Goal: Transaction & Acquisition: Purchase product/service

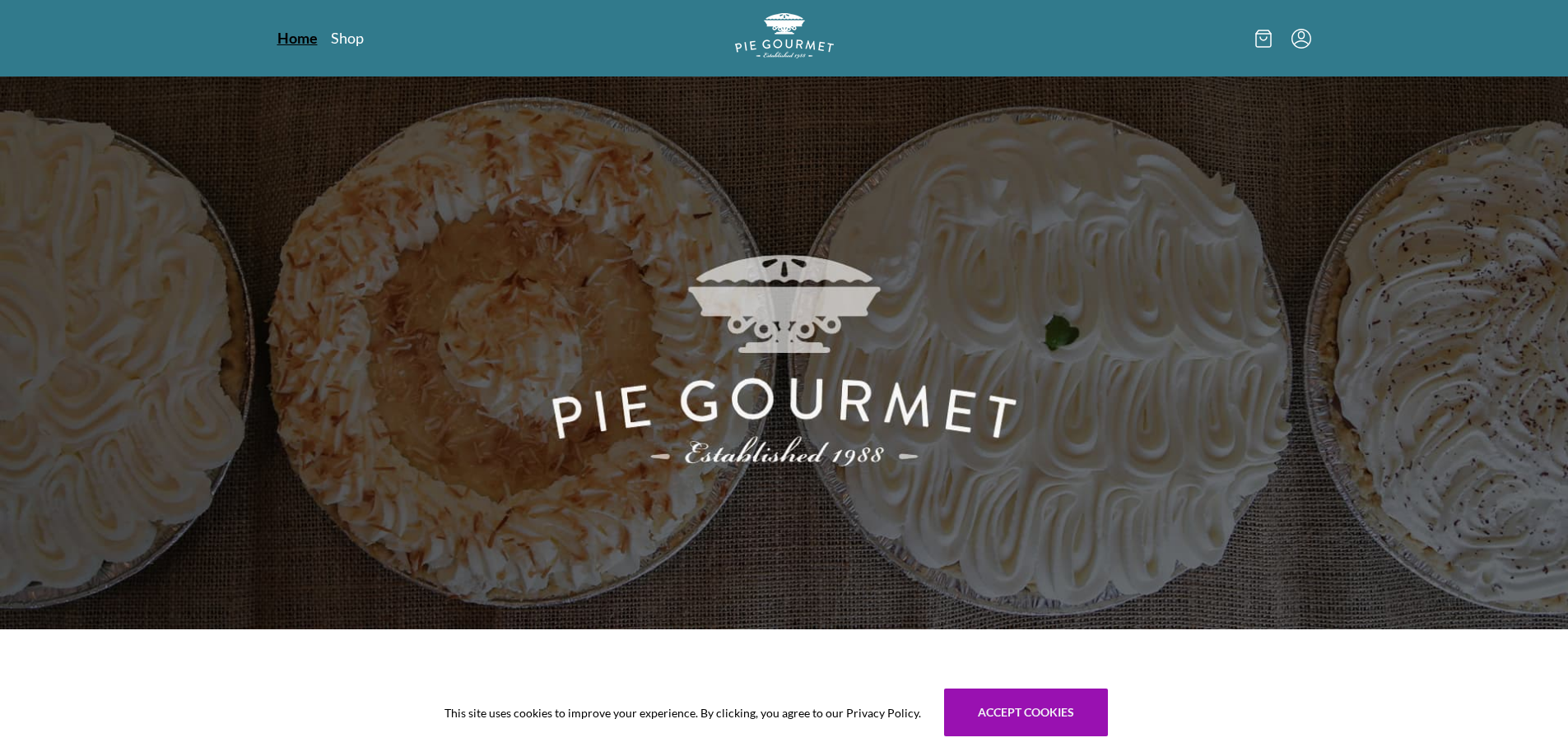
click at [304, 39] on link "Home" at bounding box center [297, 37] width 40 height 20
click at [366, 35] on link "Holiday Menu" at bounding box center [376, 37] width 93 height 20
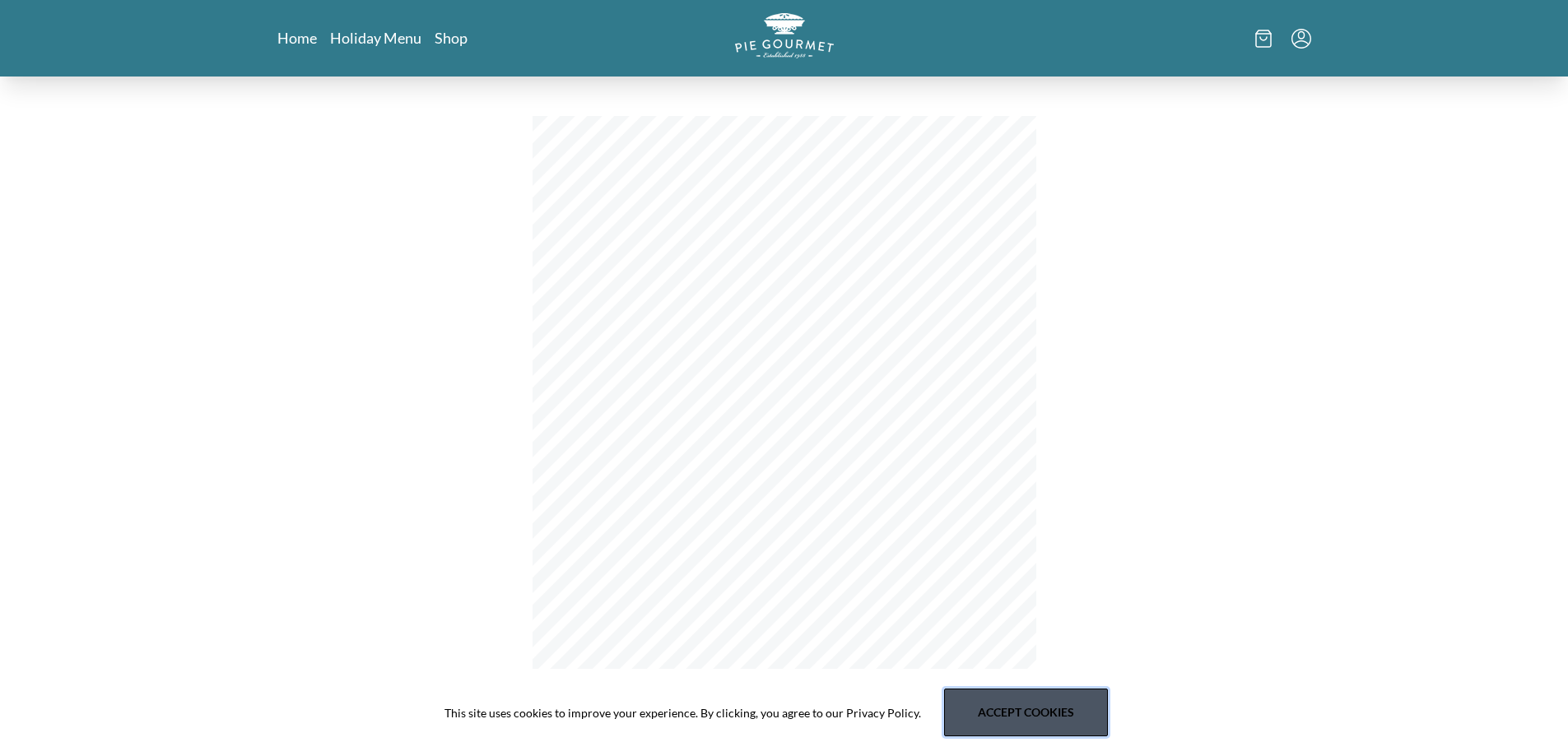
click at [989, 706] on button "Accept cookies" at bounding box center [1026, 712] width 164 height 48
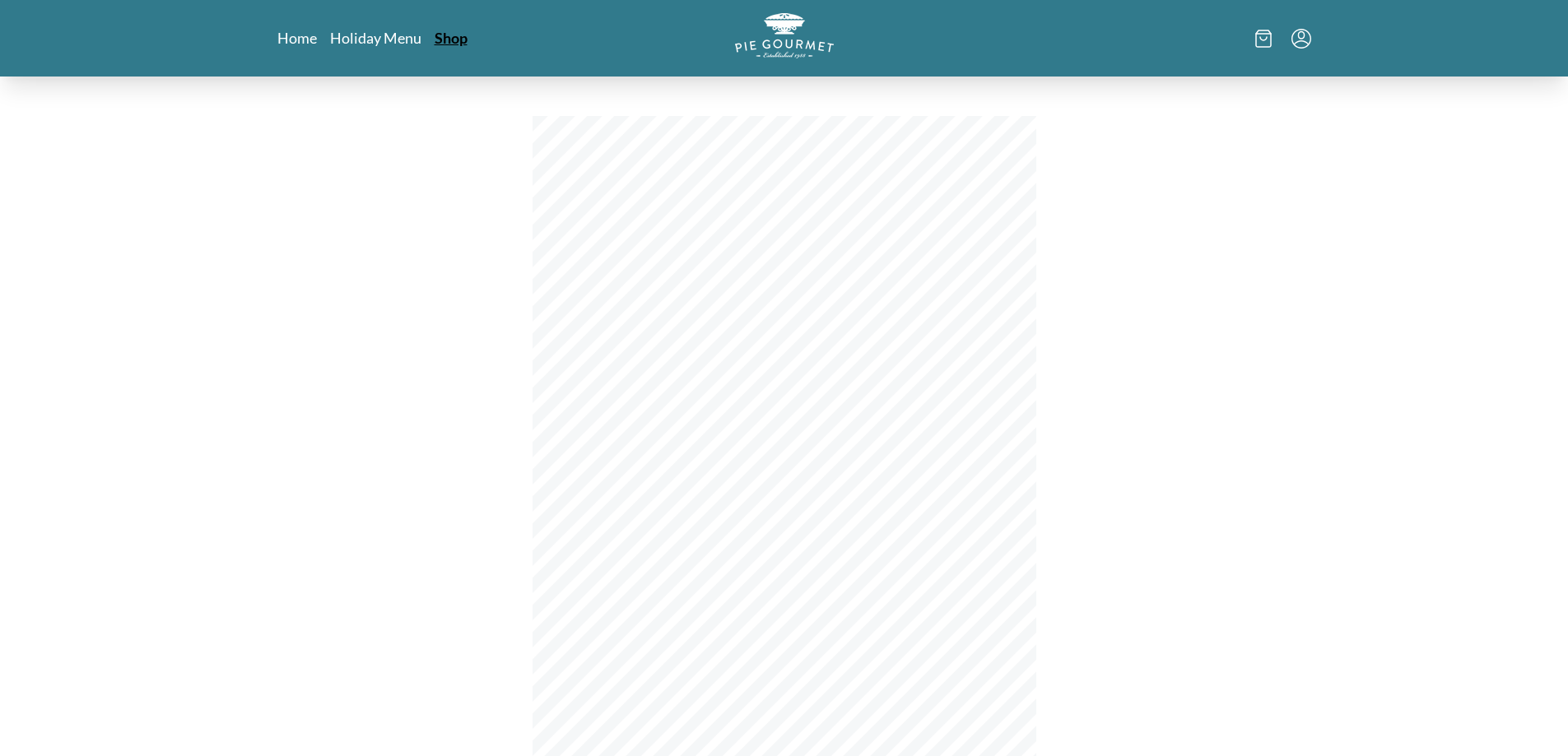
click at [456, 39] on link "Shop" at bounding box center [451, 37] width 33 height 20
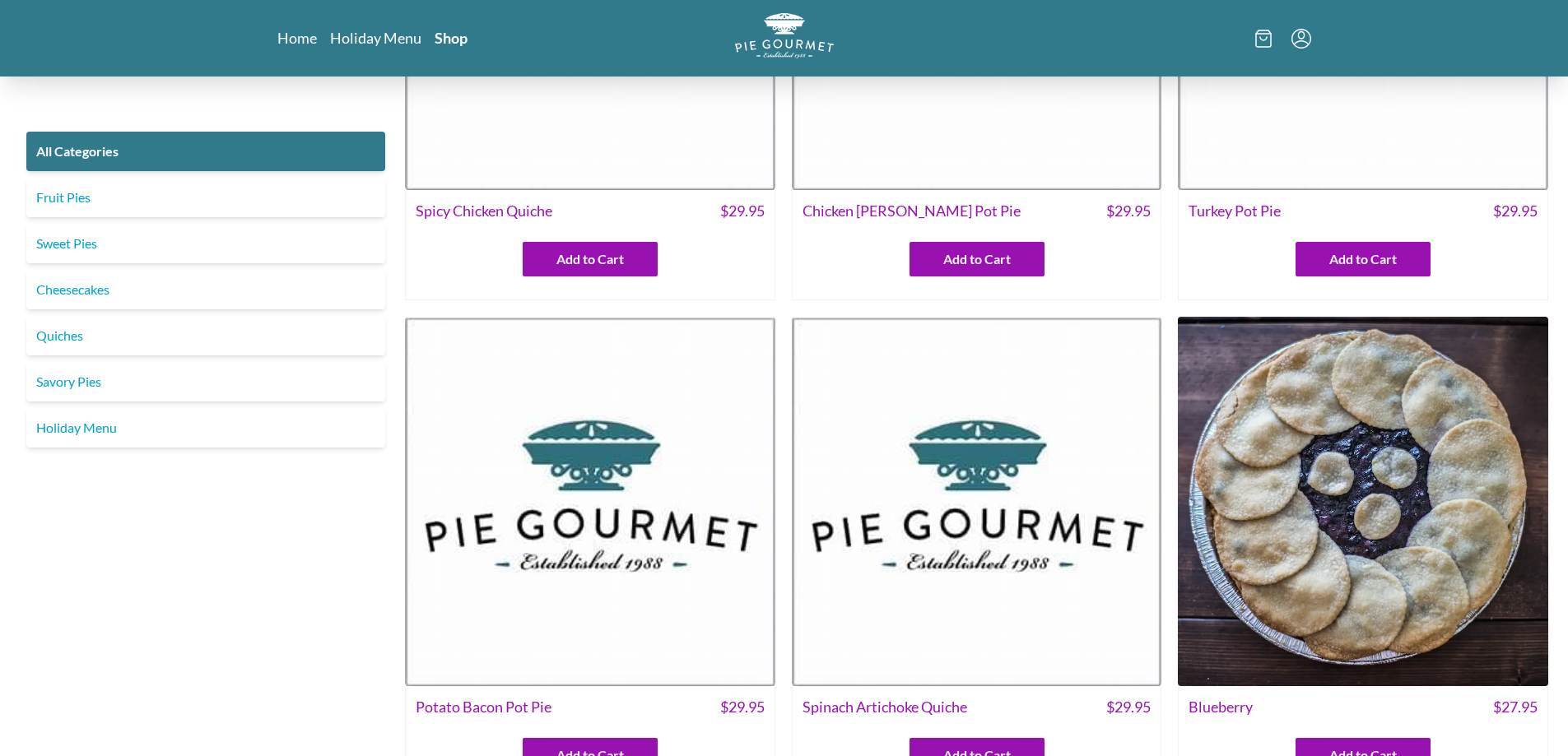
scroll to position [329, 0]
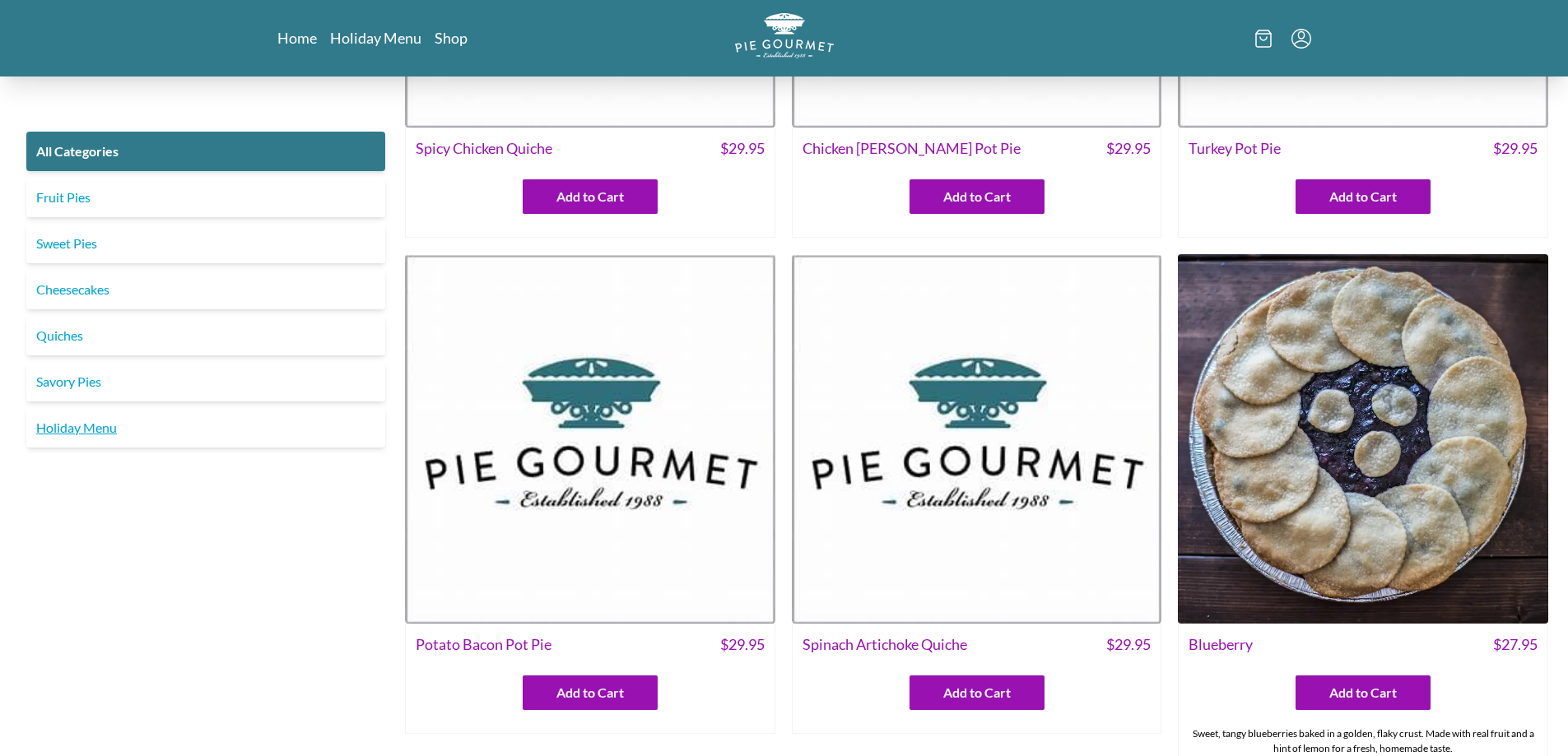
click at [99, 432] on link "Holiday Menu" at bounding box center [206, 428] width 359 height 39
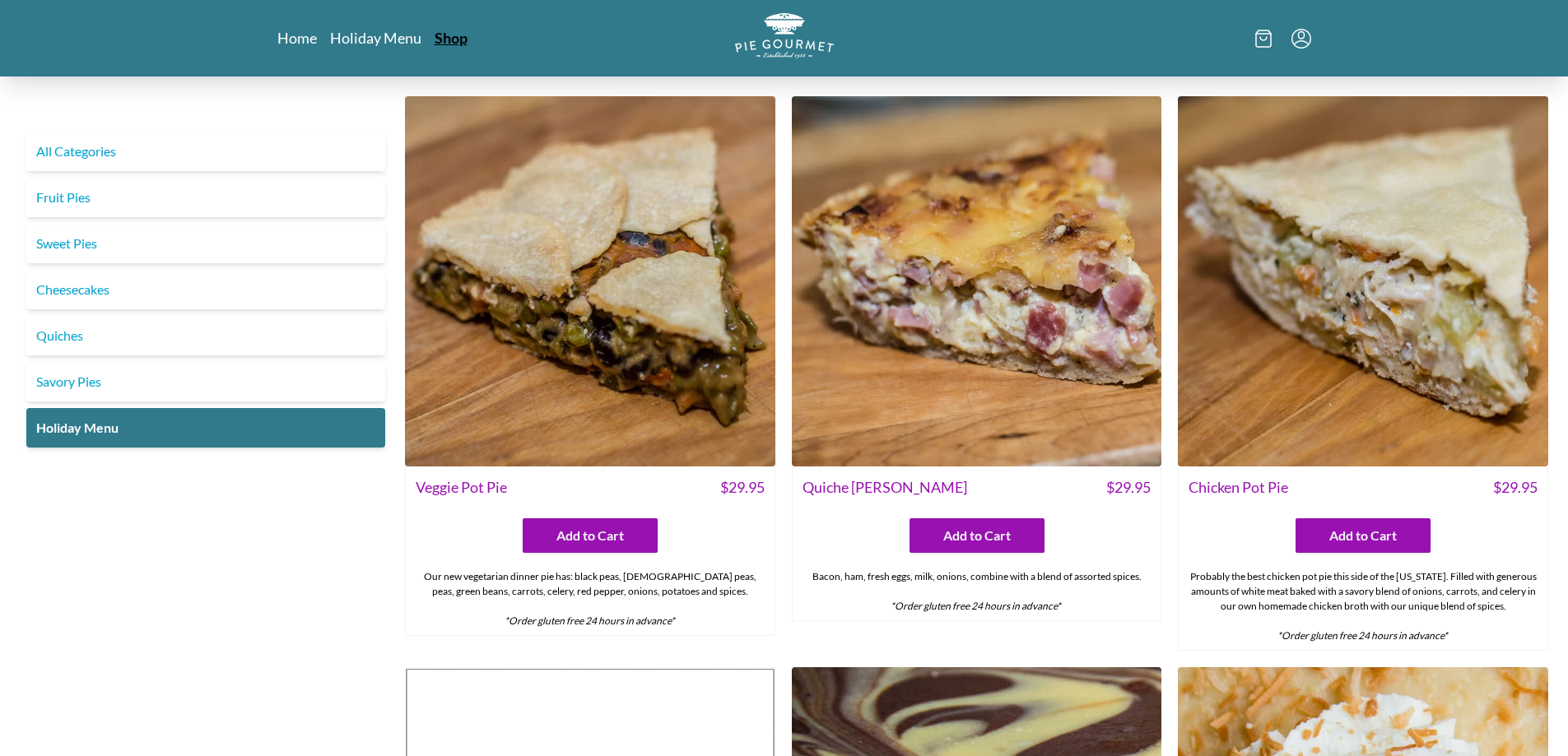
click at [449, 35] on link "Shop" at bounding box center [451, 37] width 33 height 20
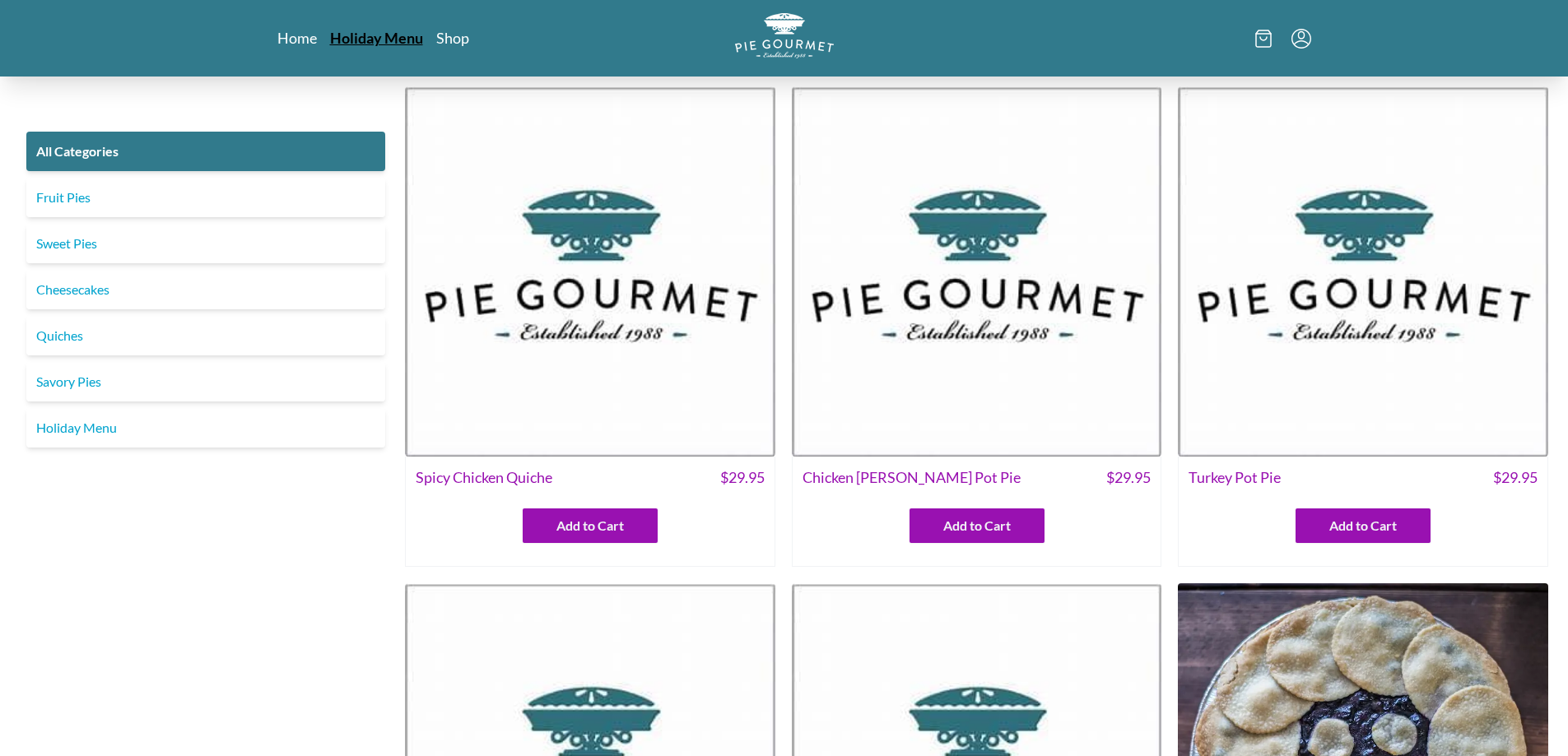
drag, startPoint x: 338, startPoint y: 33, endPoint x: 354, endPoint y: 37, distance: 16.5
click at [339, 33] on link "Holiday Menu" at bounding box center [376, 37] width 93 height 20
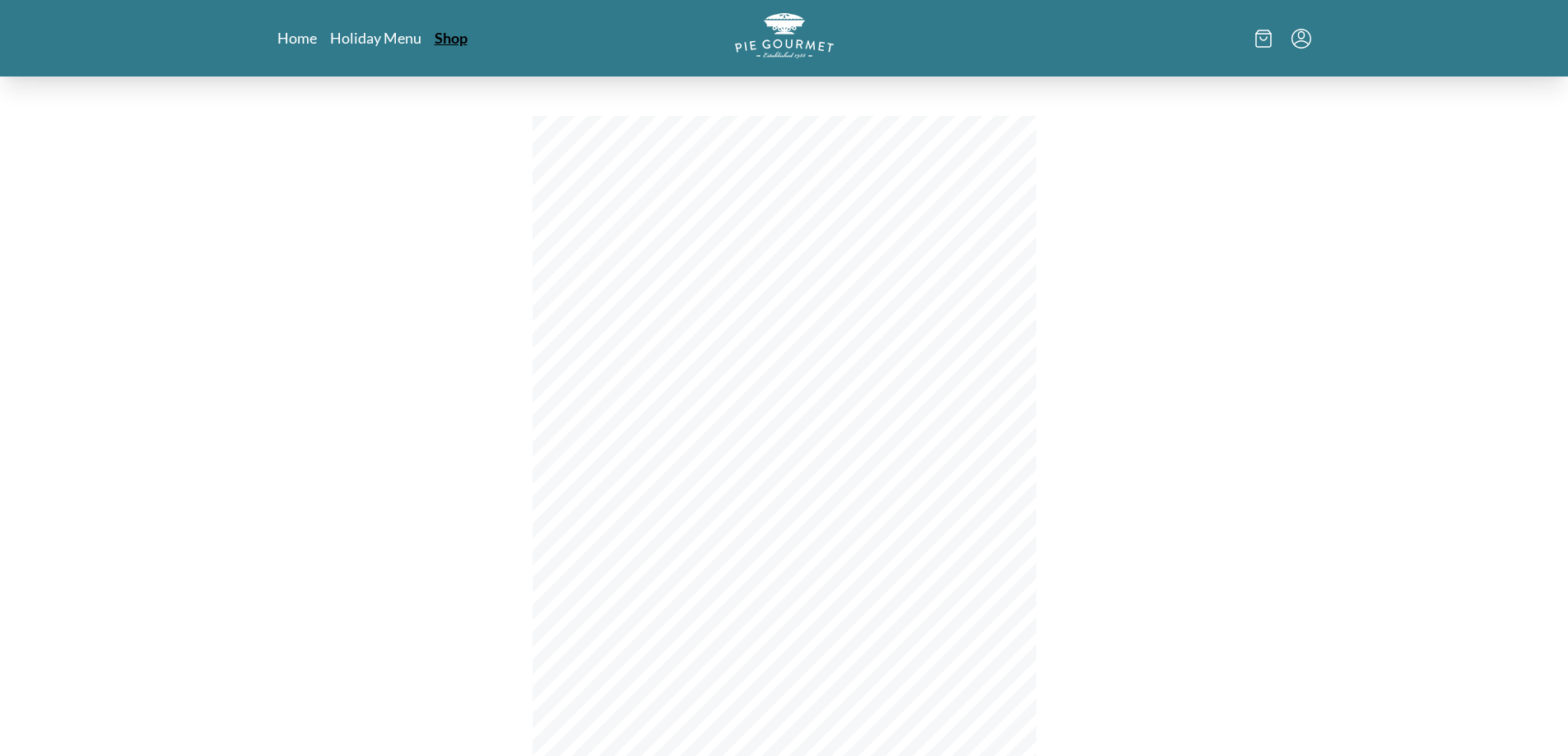
click at [447, 31] on link "Shop" at bounding box center [451, 37] width 33 height 20
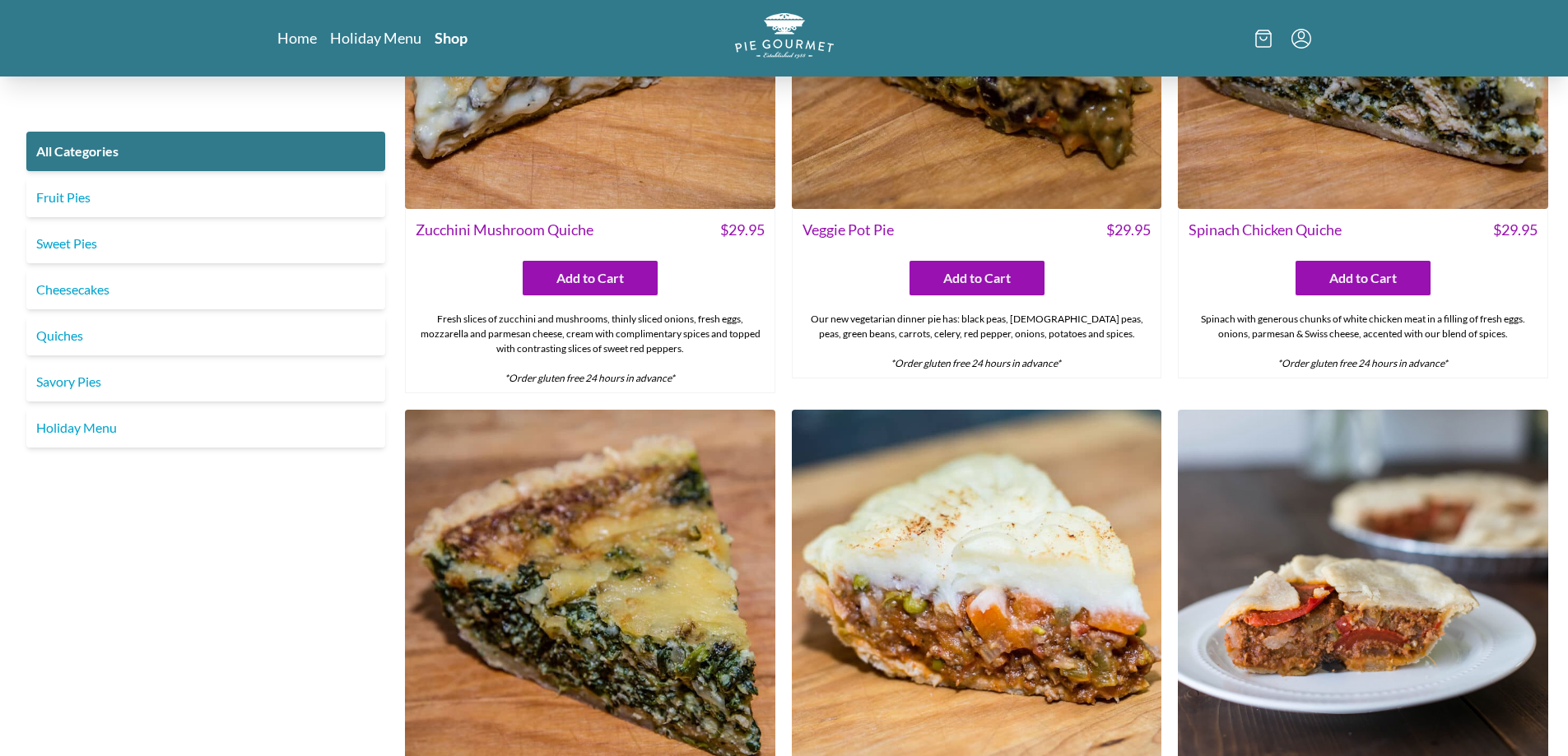
scroll to position [1316, 0]
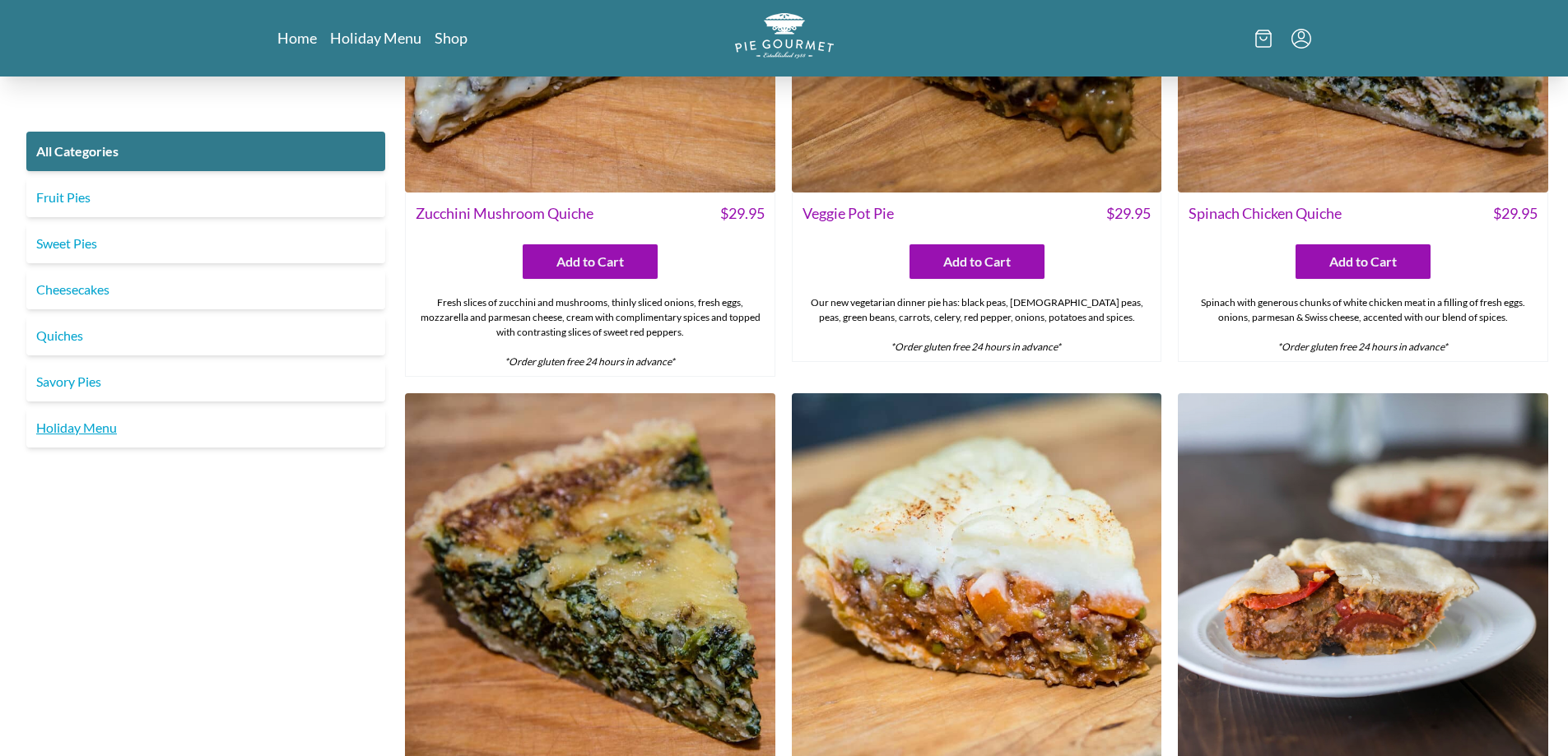
click at [64, 426] on link "Holiday Menu" at bounding box center [206, 428] width 359 height 39
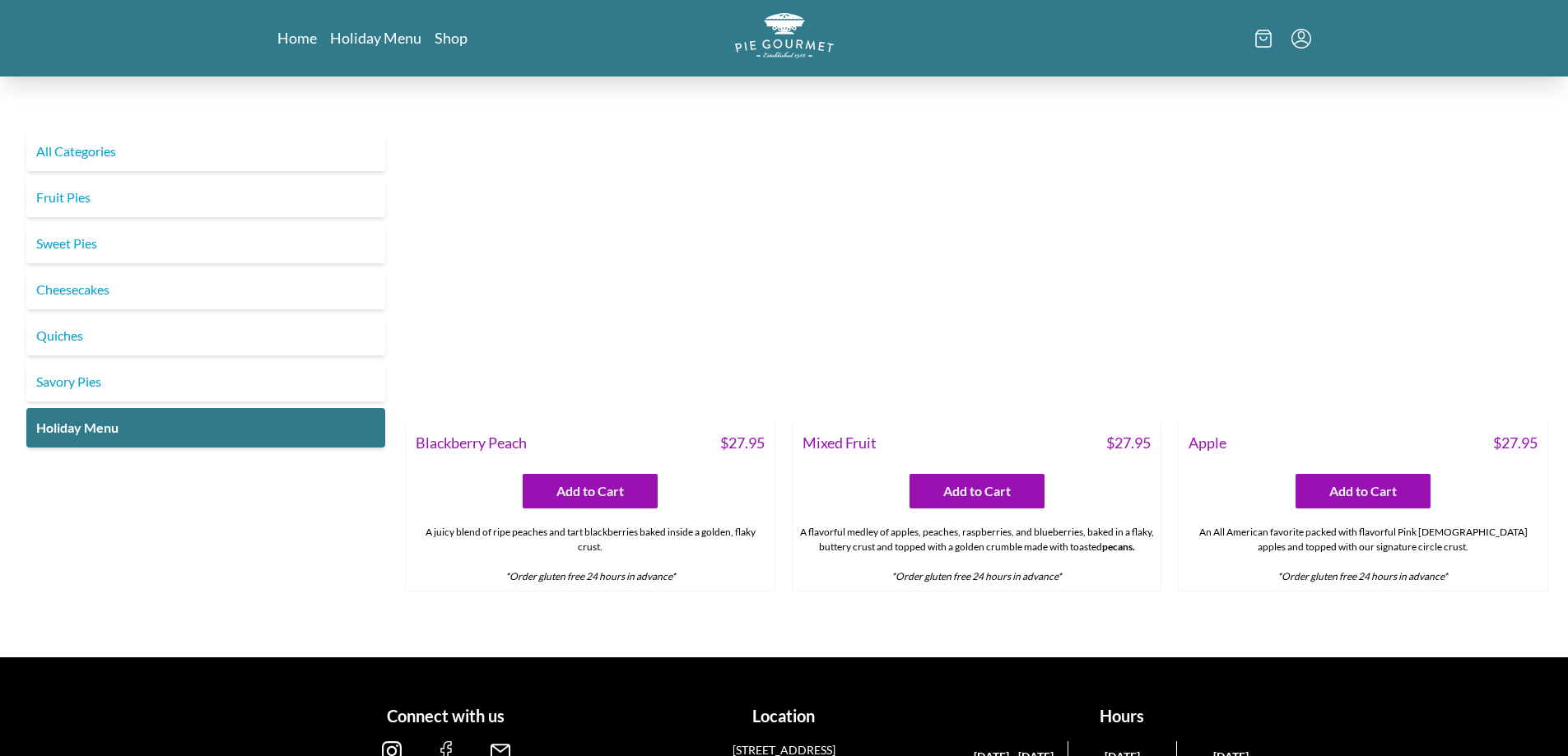
scroll to position [2385, 0]
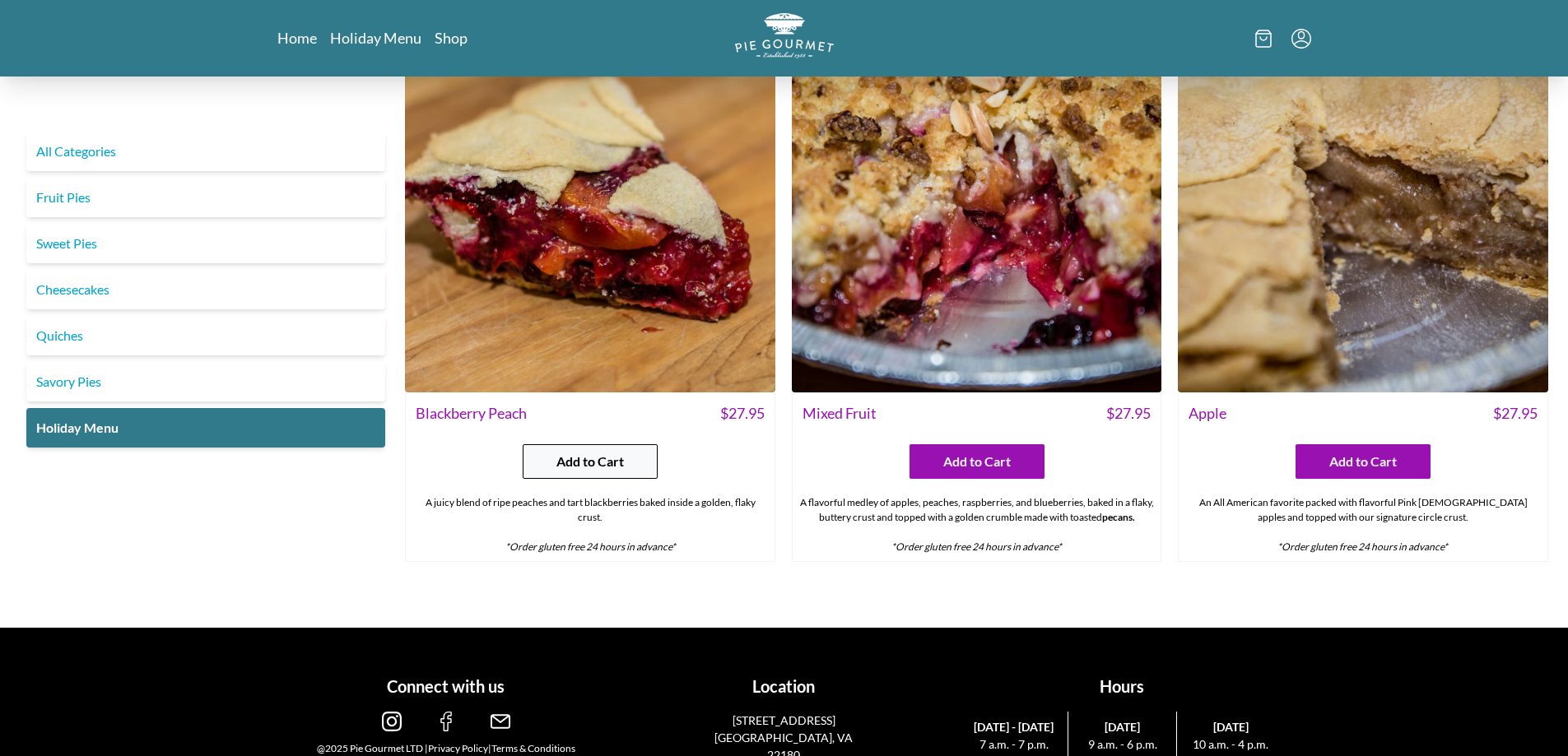
click at [607, 468] on span "Add to Cart" at bounding box center [590, 461] width 68 height 20
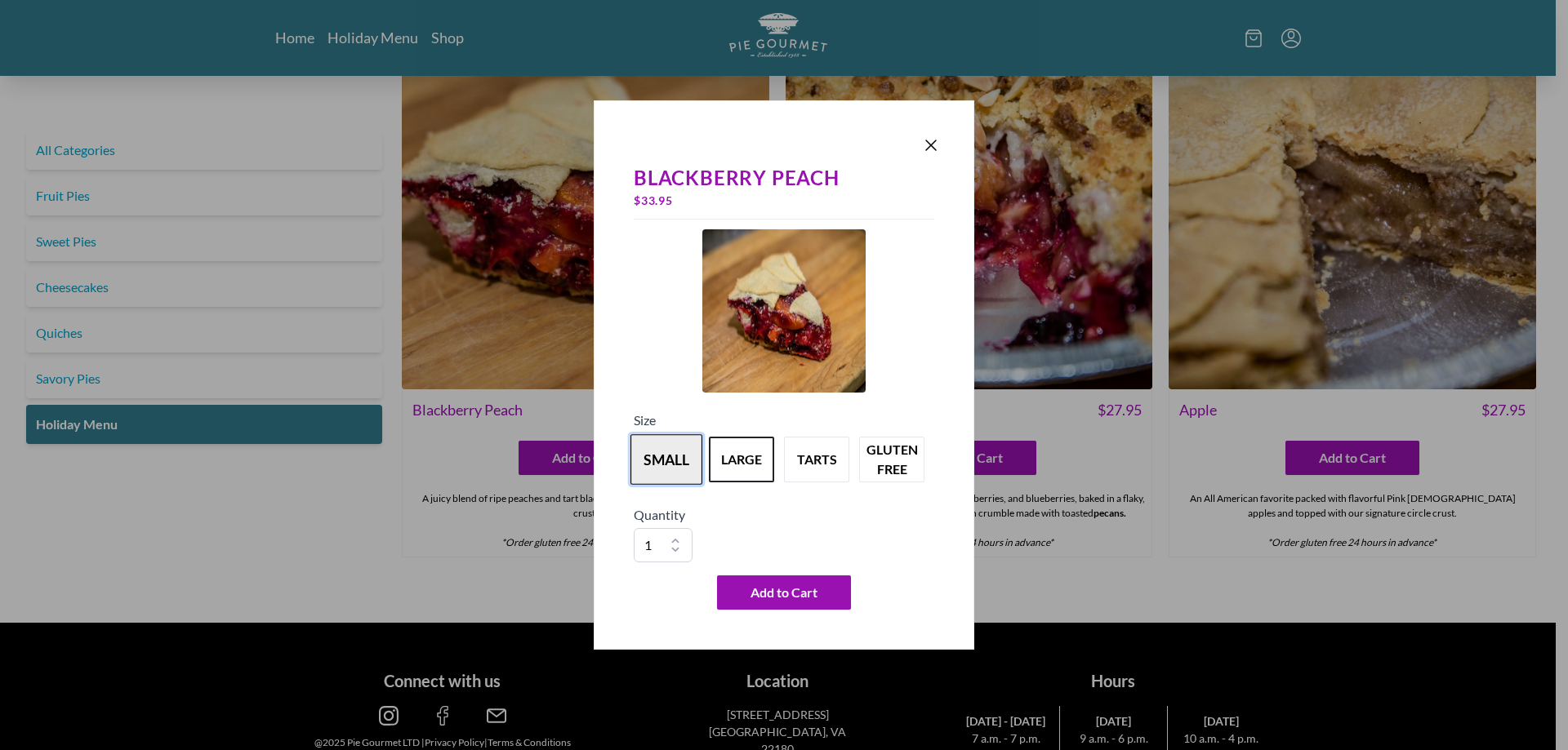
click at [672, 462] on button "small" at bounding box center [666, 460] width 72 height 51
click at [792, 597] on span "Add to Cart" at bounding box center [784, 592] width 67 height 20
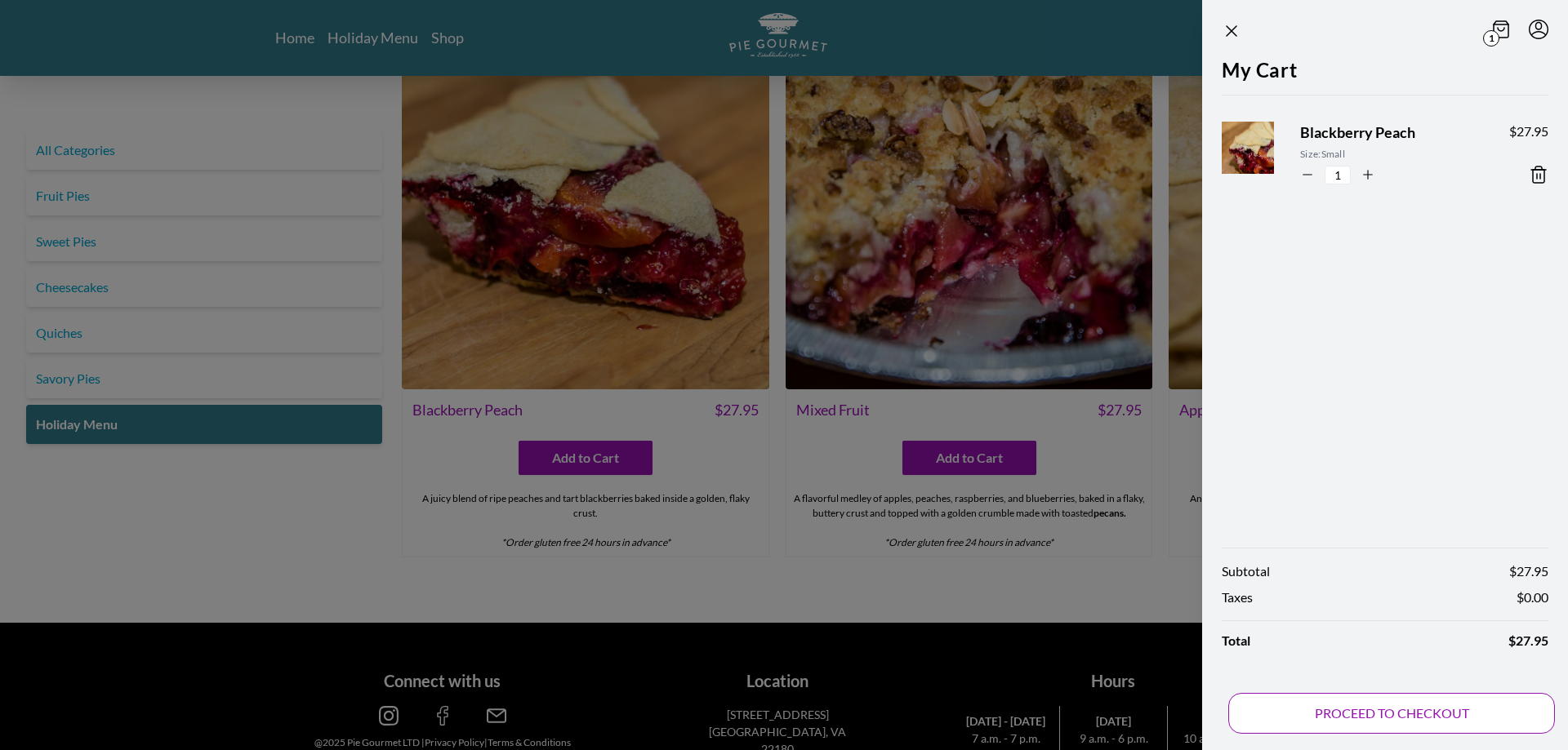
click at [1312, 713] on button "PROCEED TO CHECKOUT" at bounding box center [1391, 712] width 327 height 41
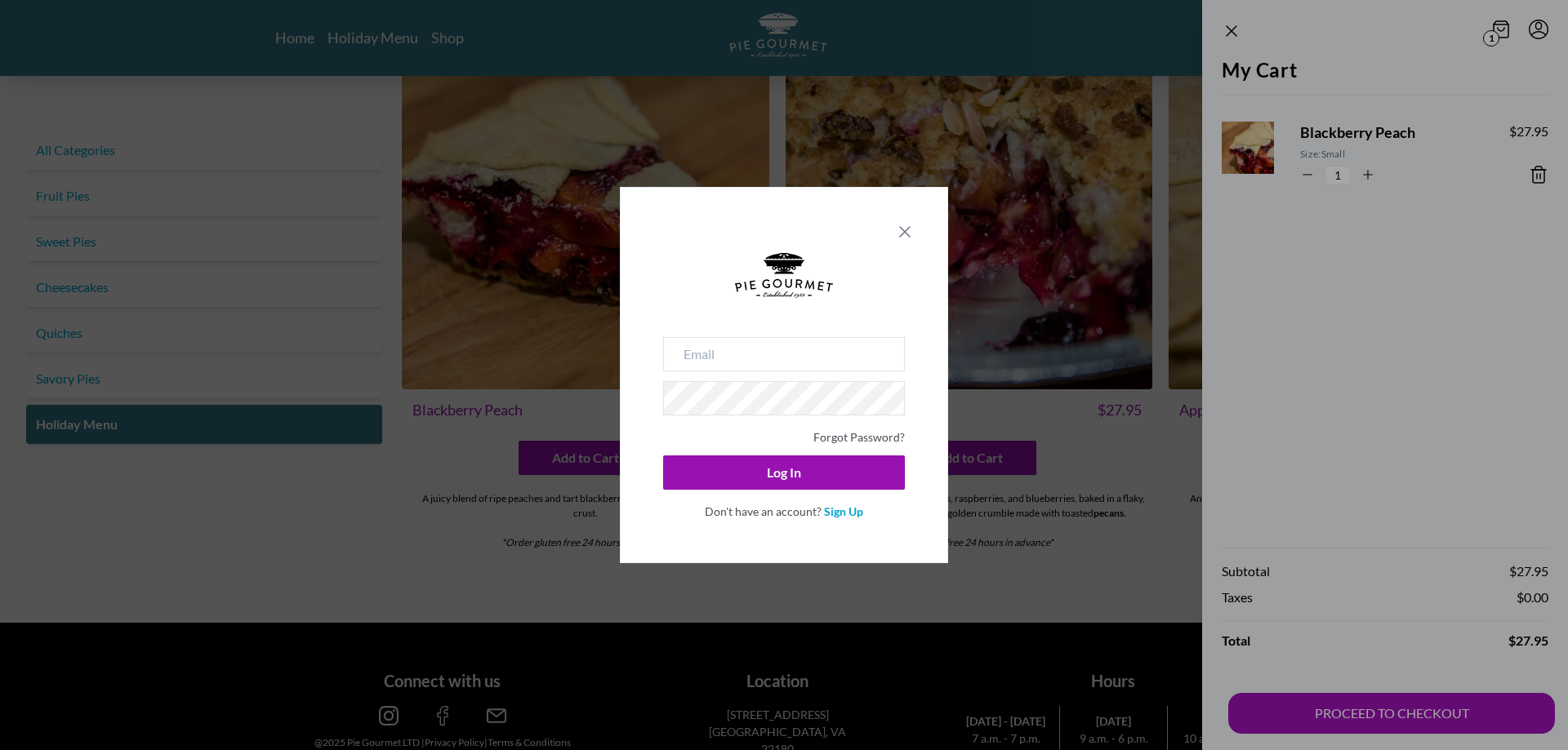
click at [911, 230] on icon "Close panel" at bounding box center [905, 231] width 20 height 20
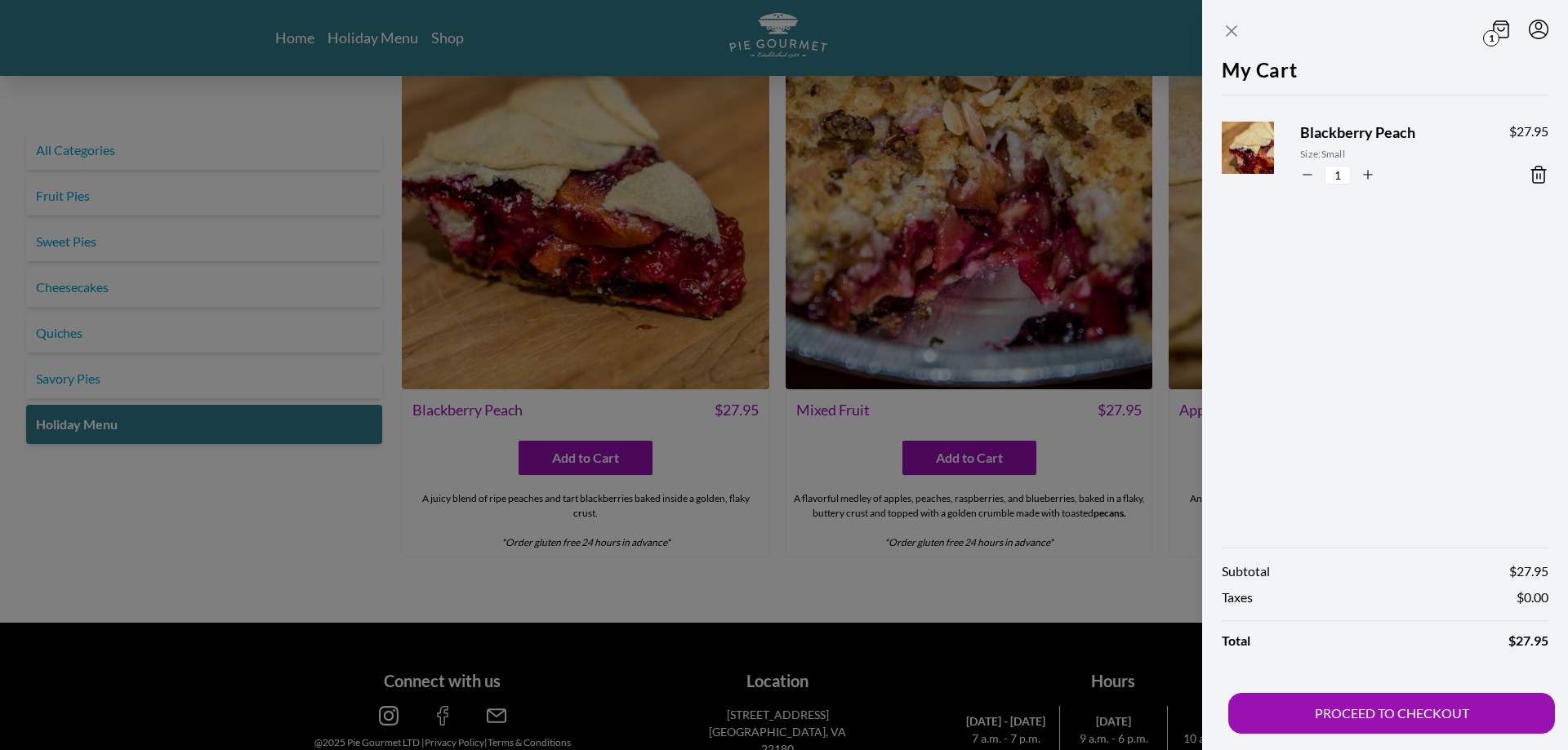
click at [1226, 26] on icon "Close panel" at bounding box center [1231, 30] width 20 height 20
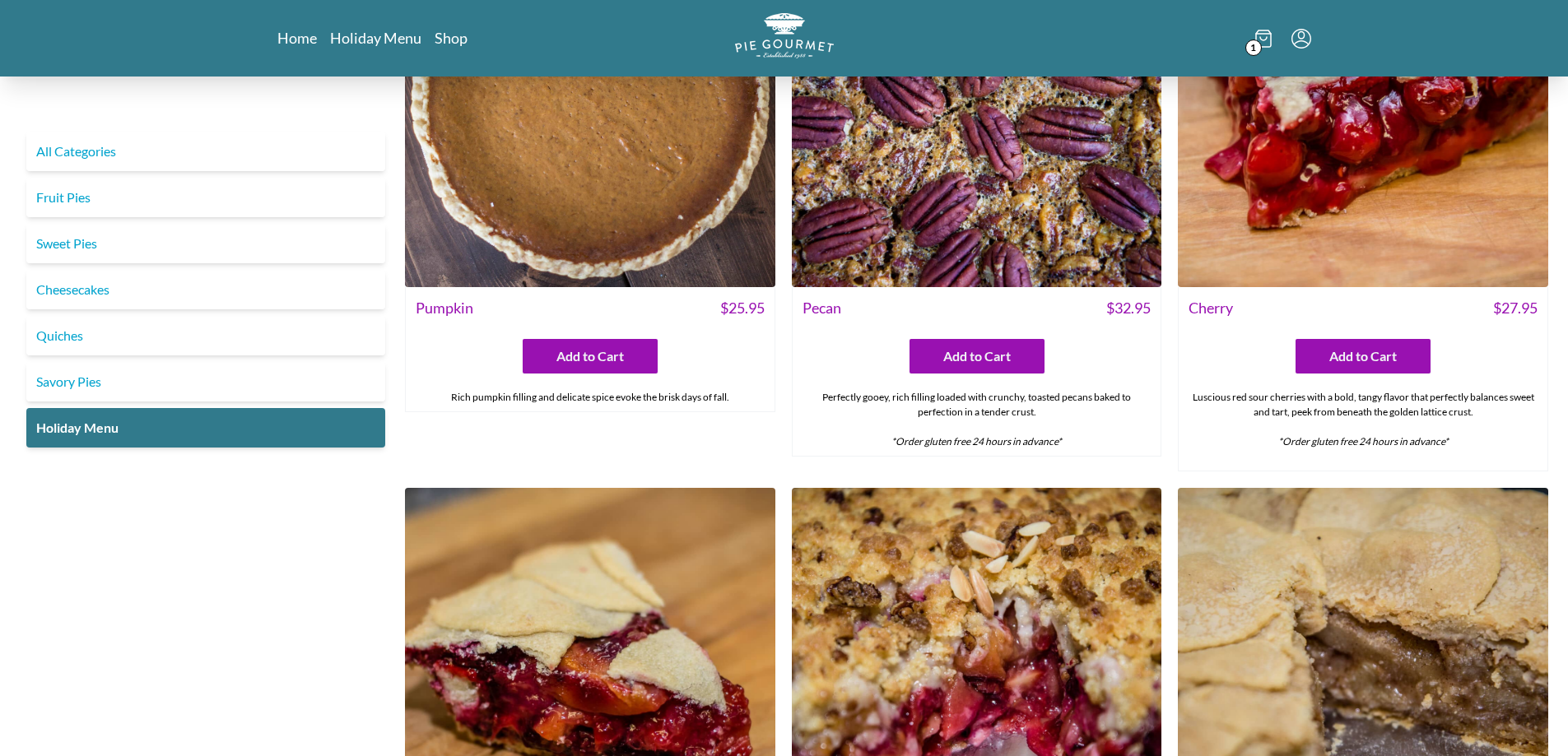
scroll to position [1892, 0]
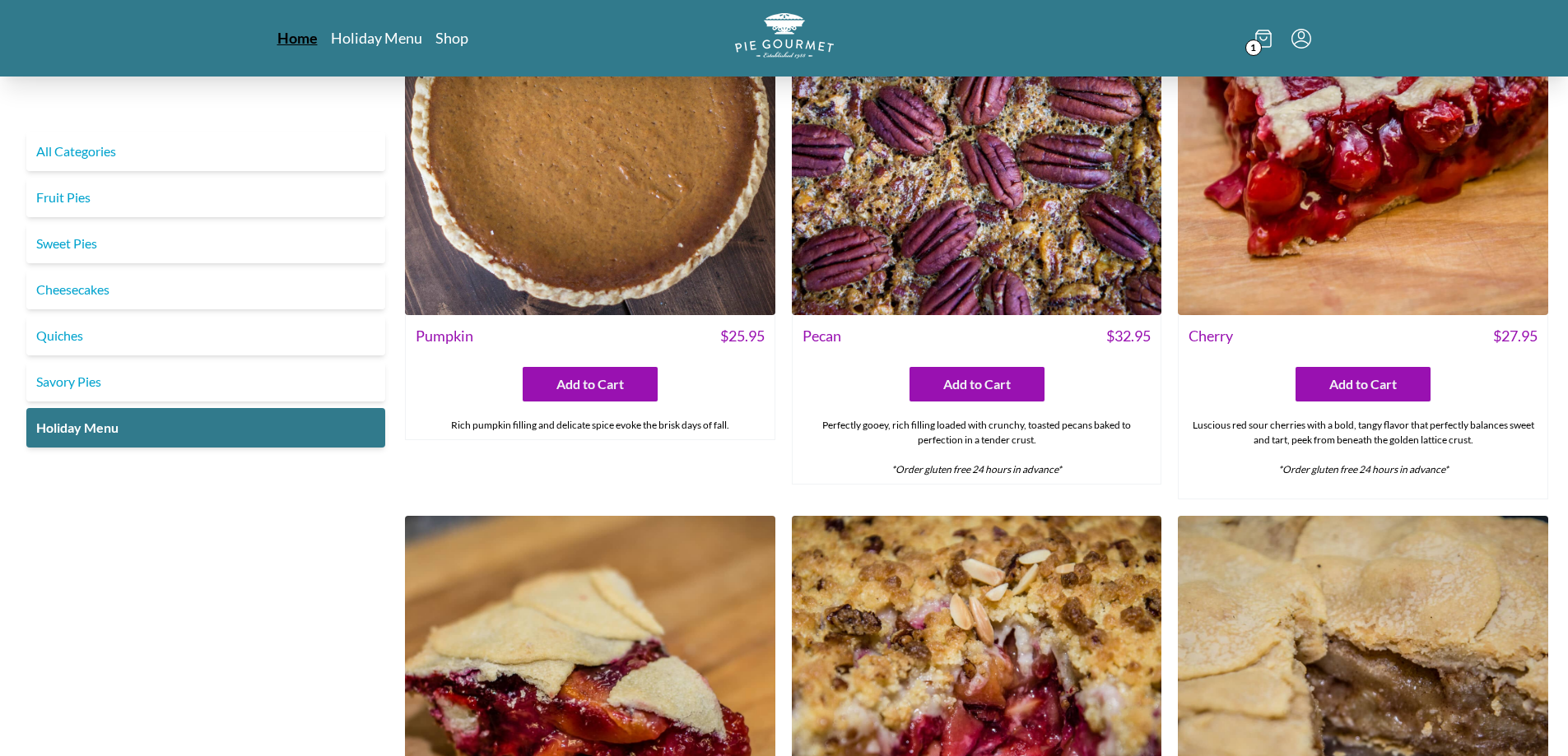
click at [288, 35] on link "Home" at bounding box center [297, 37] width 40 height 20
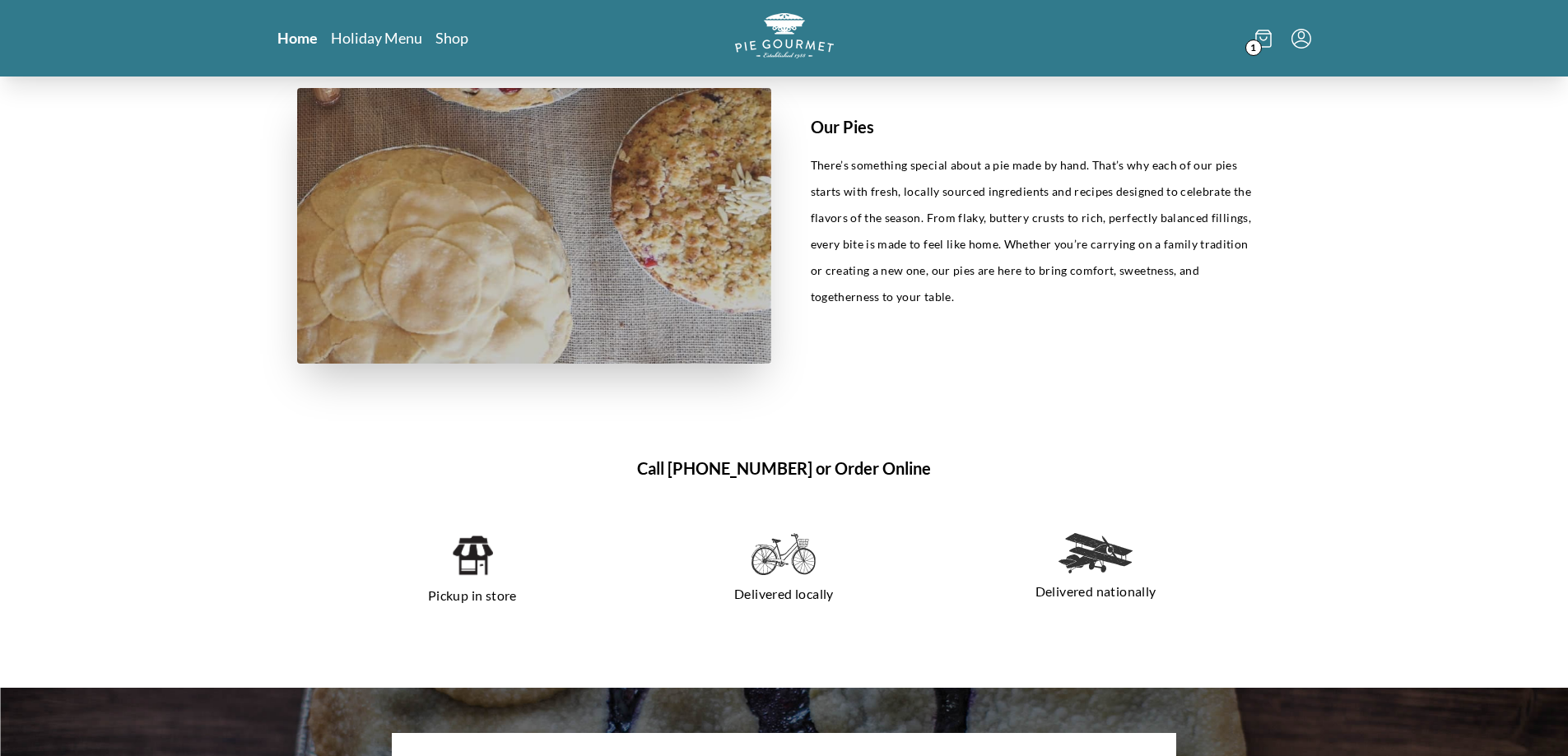
scroll to position [1018, 0]
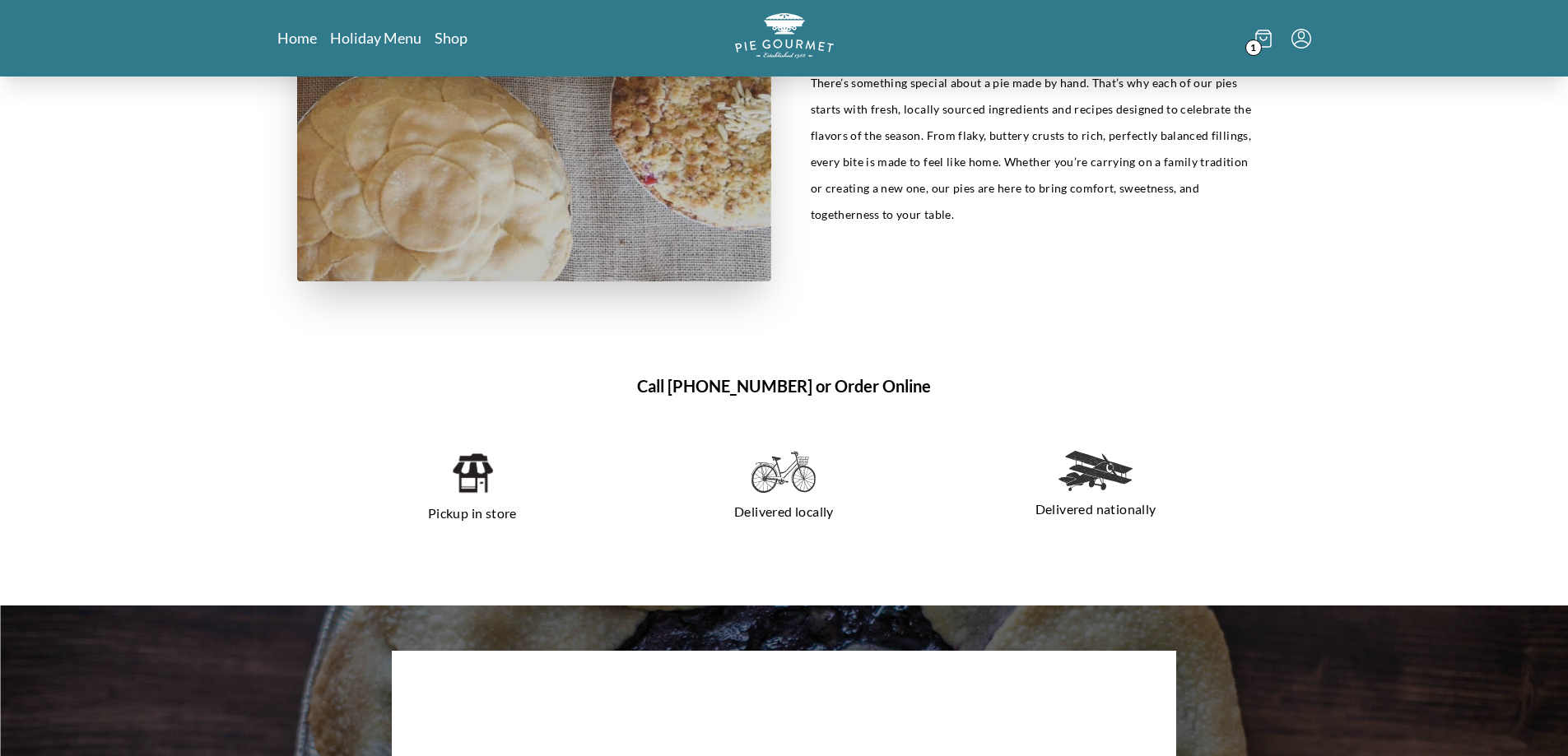
click at [791, 482] on img at bounding box center [783, 471] width 64 height 43
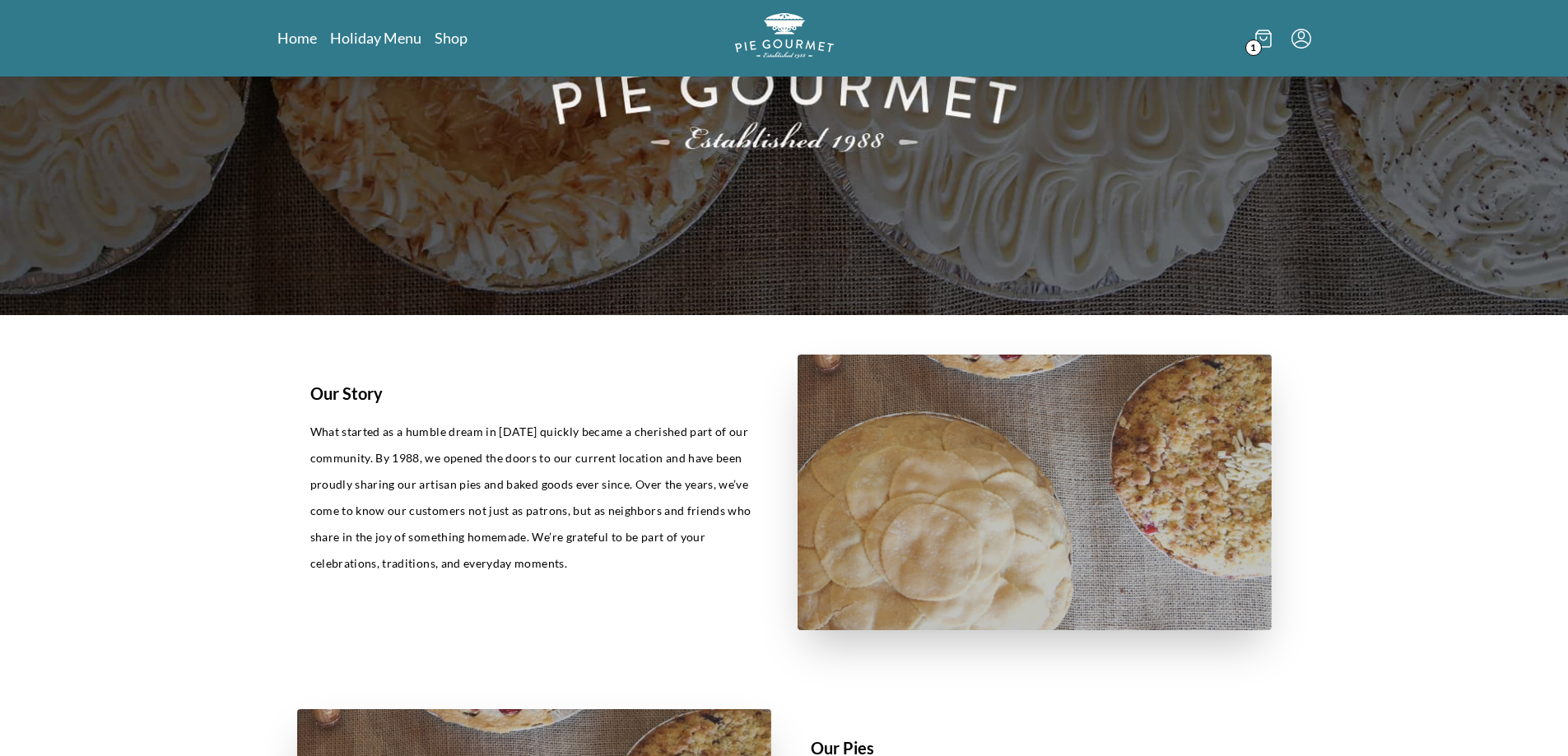
scroll to position [0, 0]
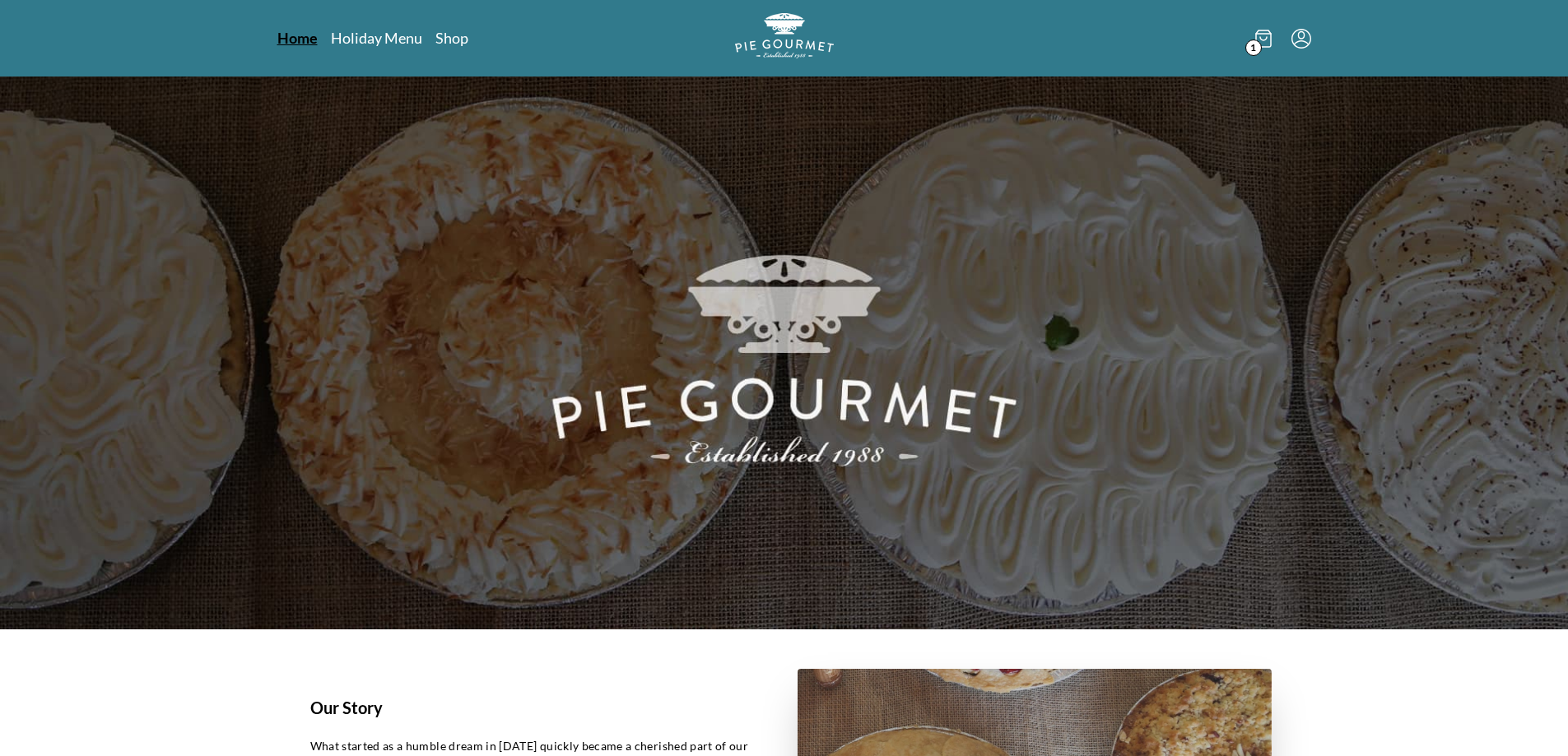
click at [292, 38] on link "Home" at bounding box center [297, 37] width 40 height 20
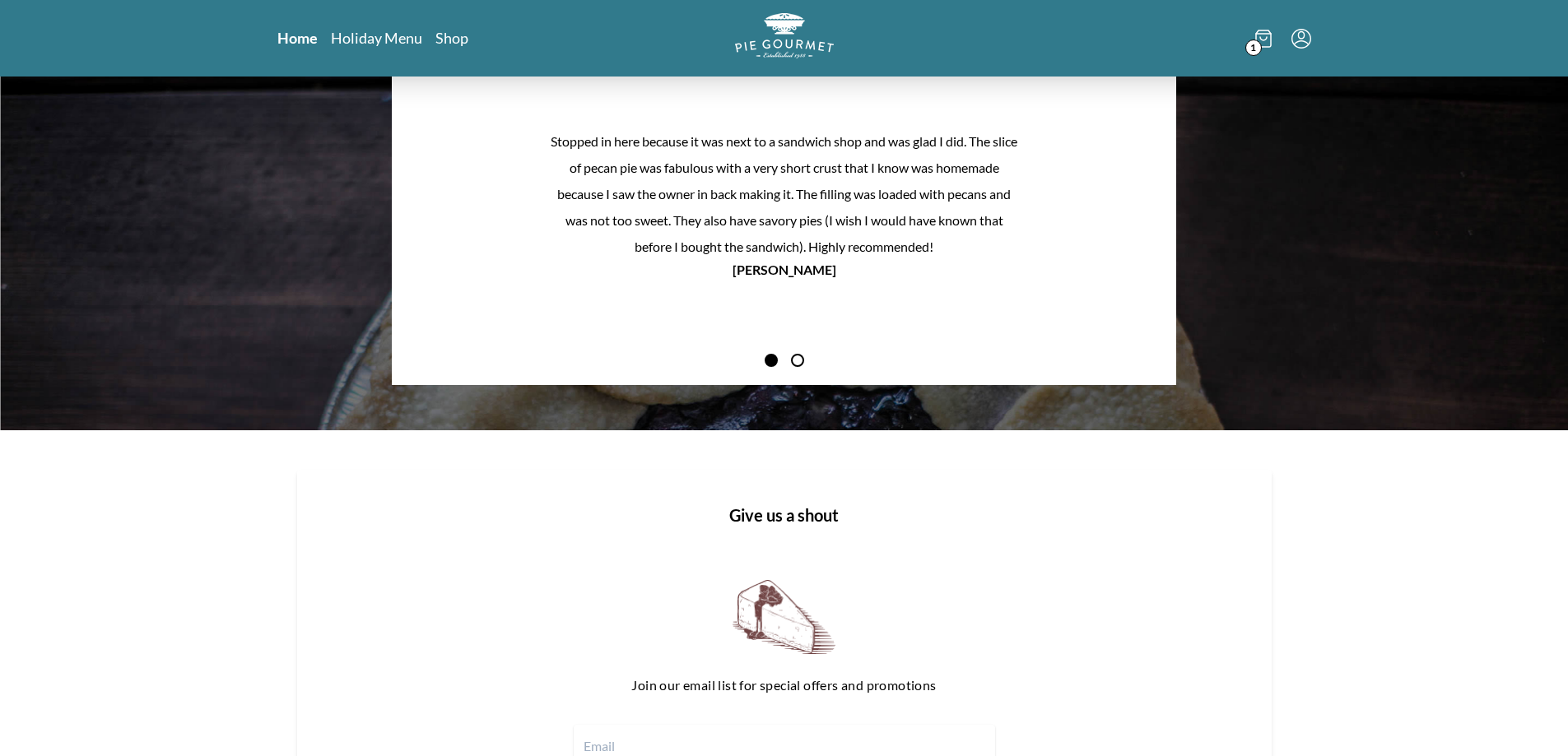
scroll to position [1593, 0]
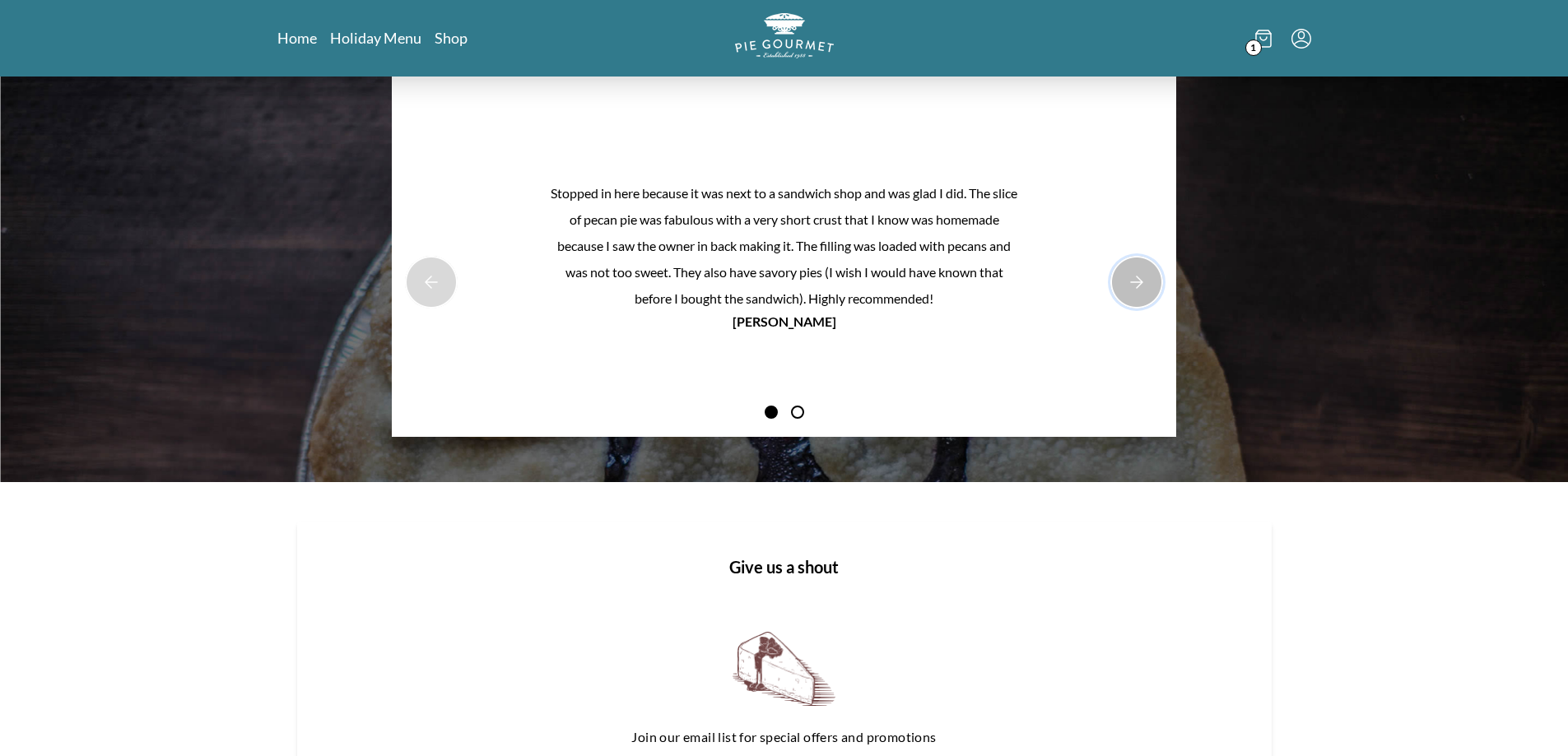
click at [1138, 289] on button "Next Product Image" at bounding box center [1136, 282] width 52 height 52
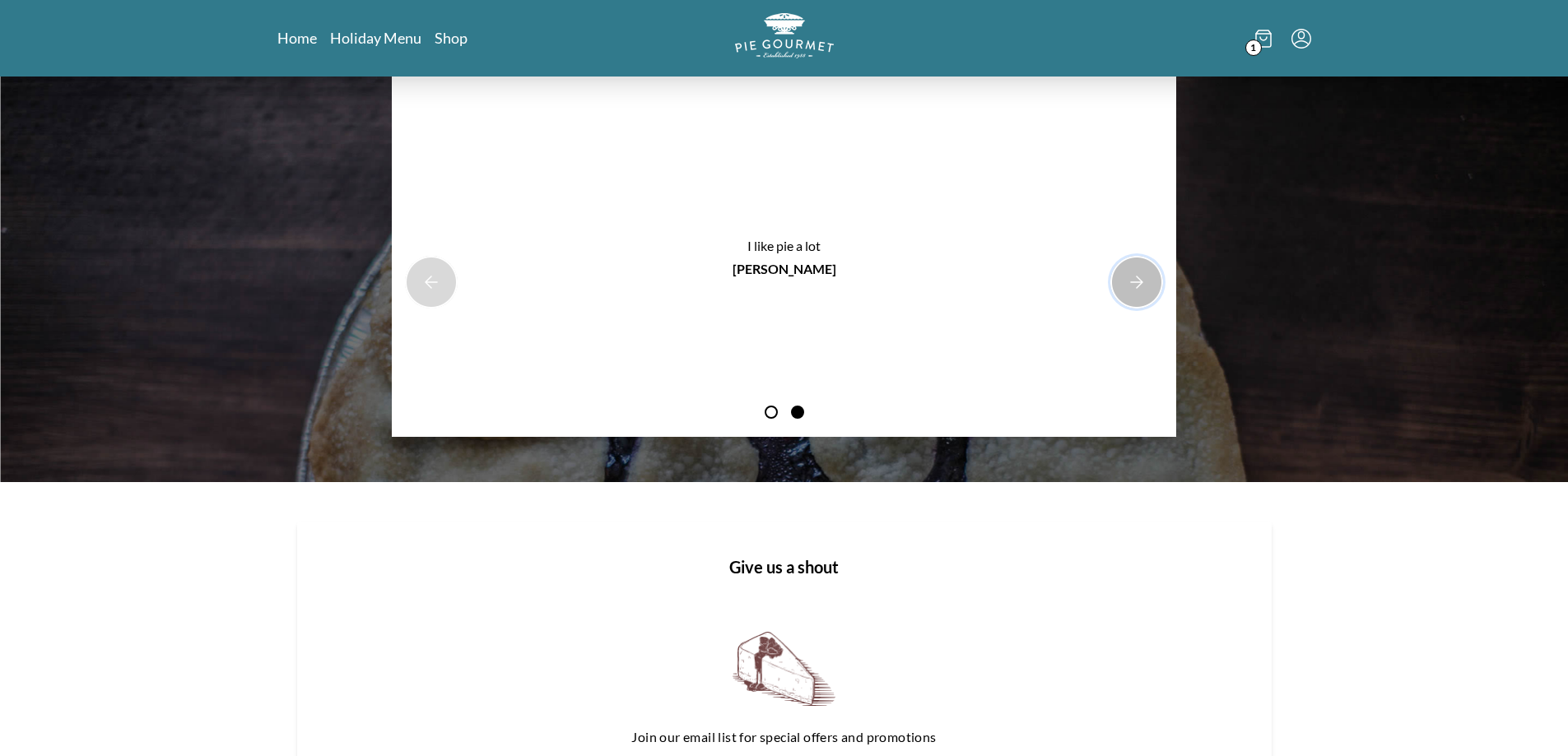
click at [1138, 289] on button "Next Product Image" at bounding box center [1136, 282] width 52 height 52
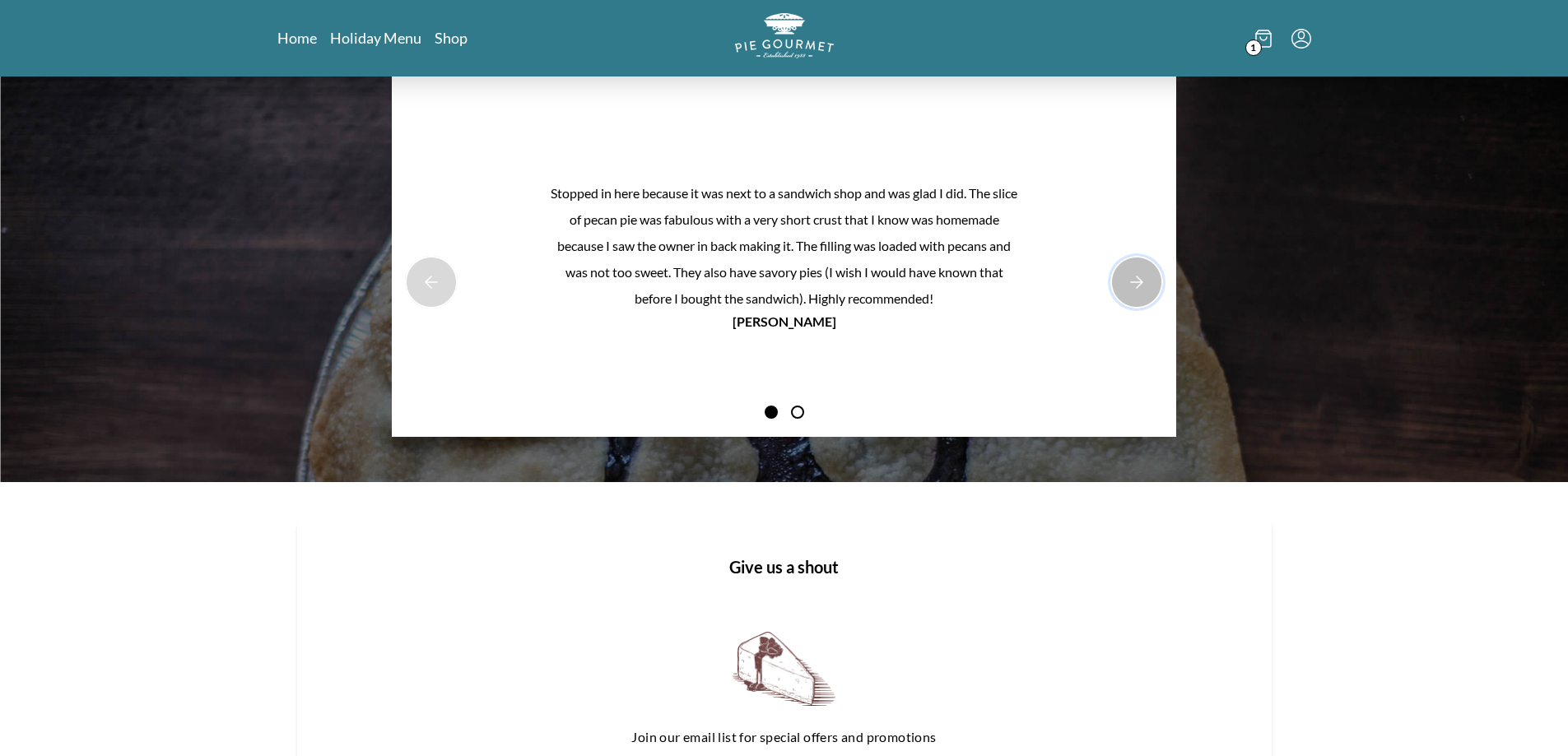
click at [1138, 289] on button "Next Product Image" at bounding box center [1136, 282] width 52 height 52
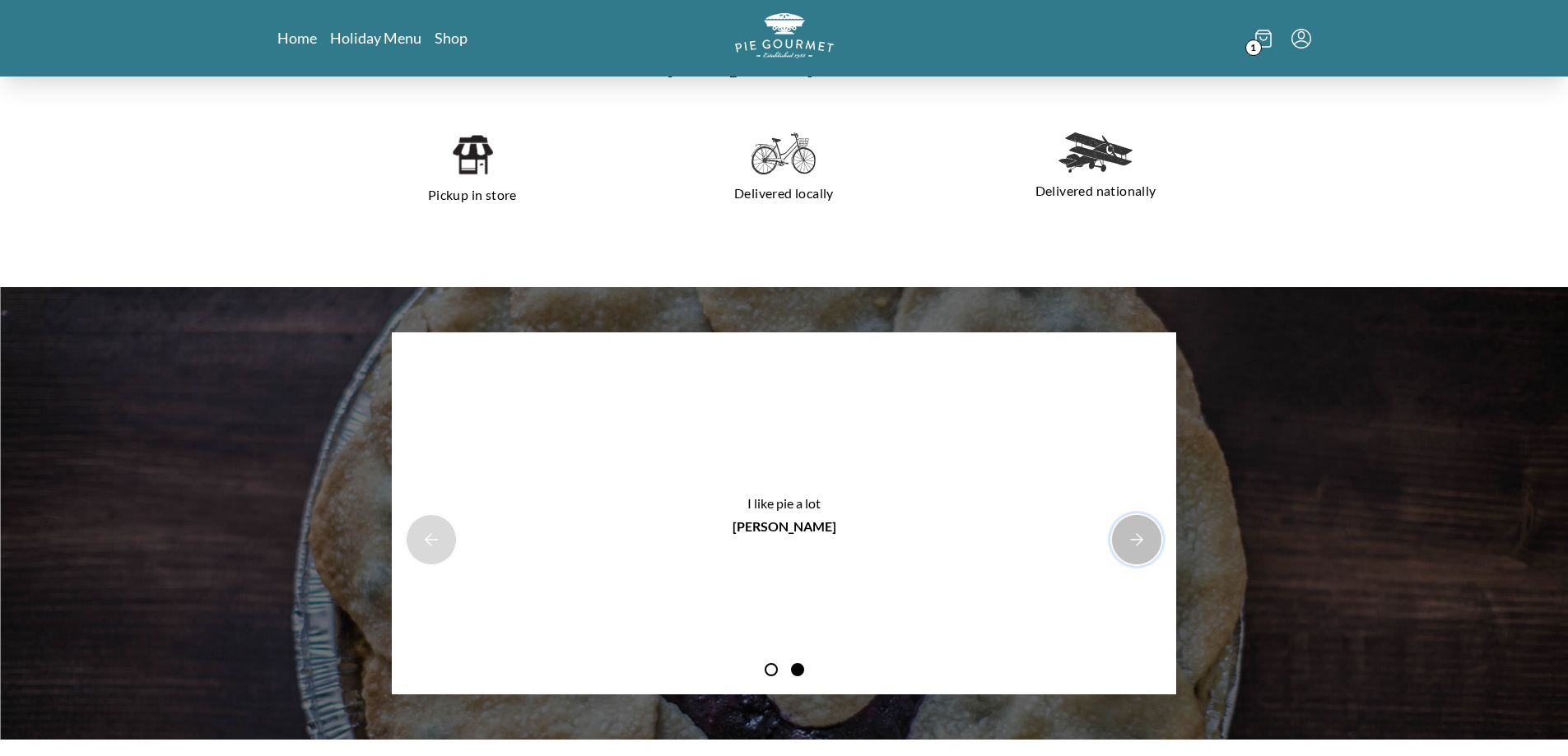
scroll to position [1264, 0]
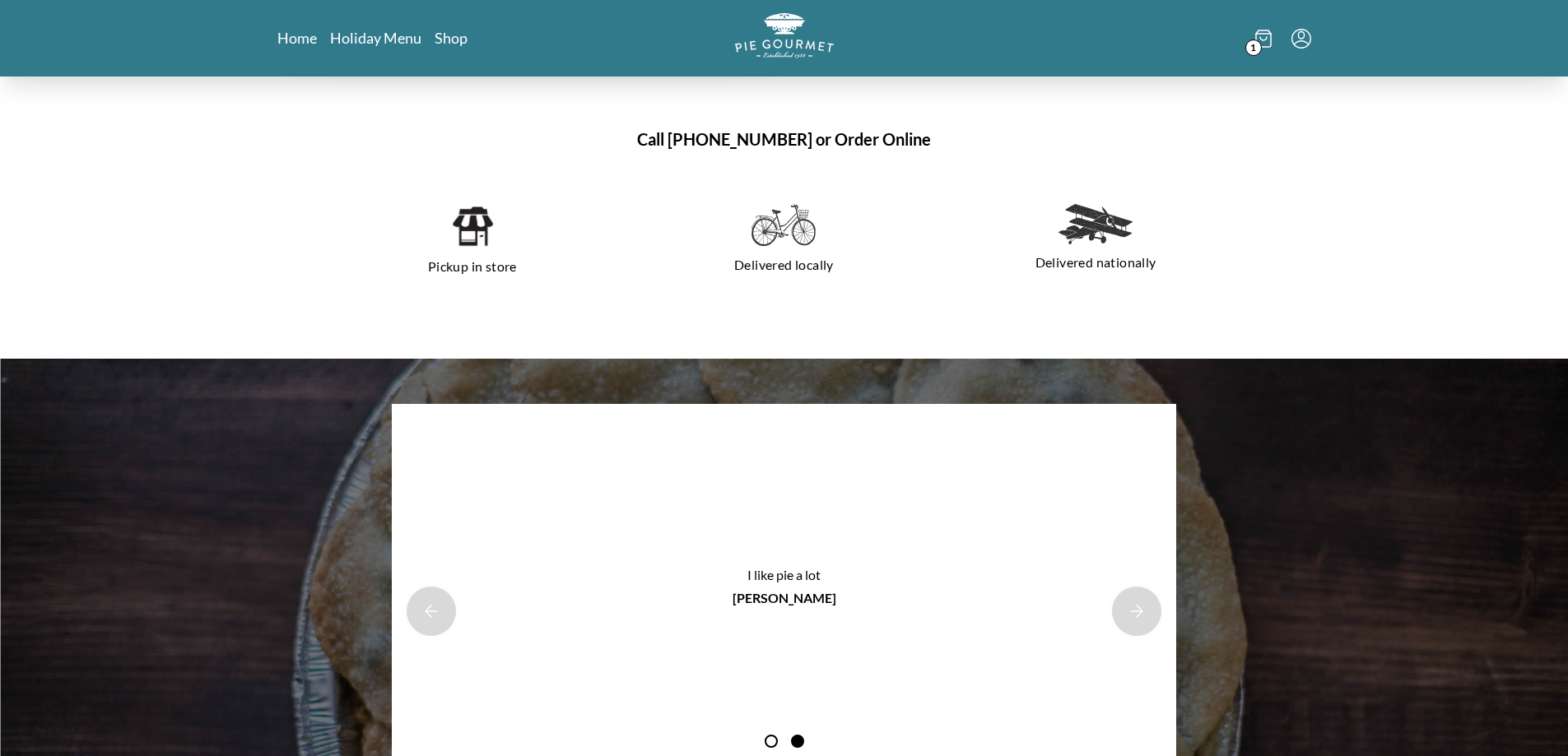
click at [1456, 468] on div "Stopped in here because it was next to a sandwich shop and was glad I did. The …" at bounding box center [784, 585] width 1568 height 452
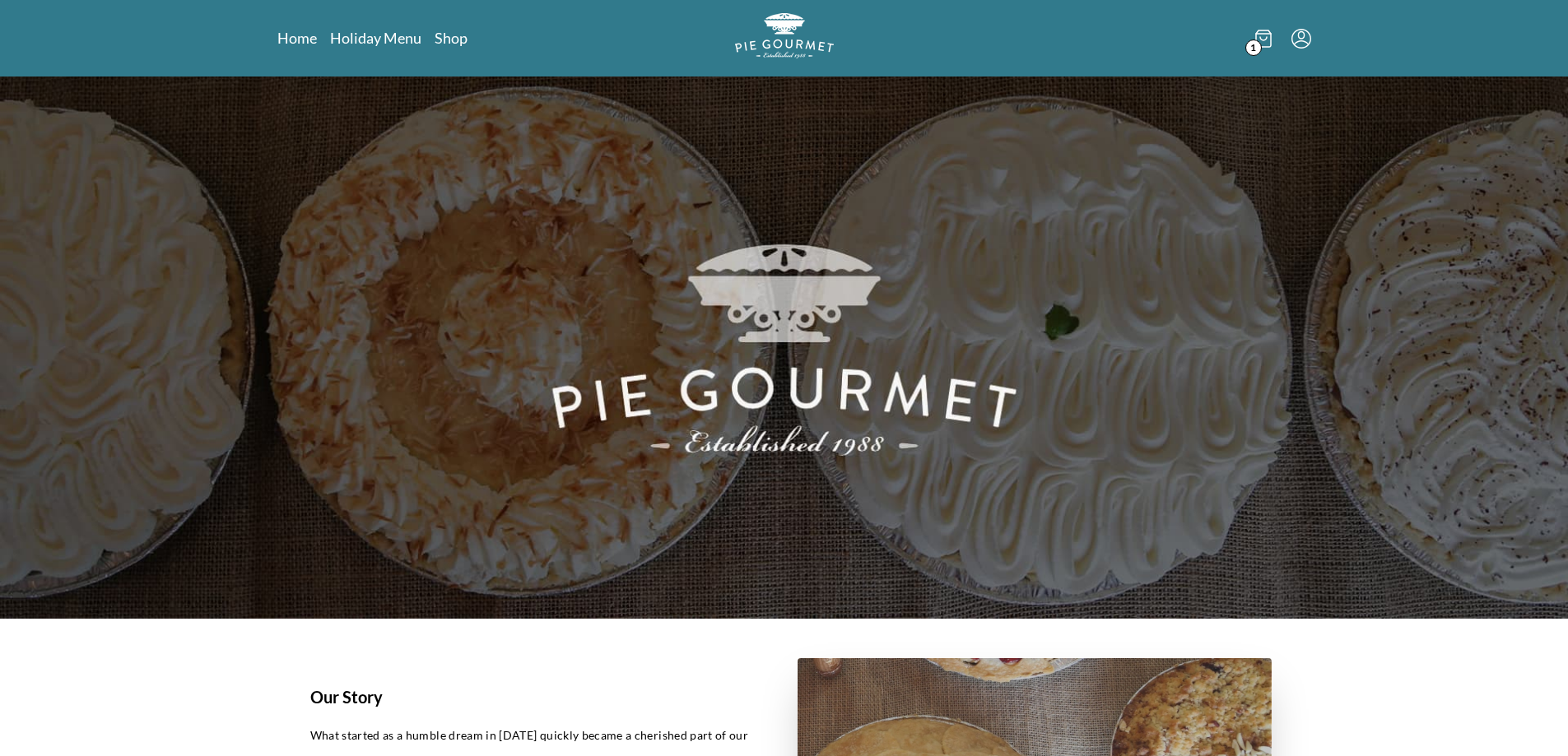
scroll to position [0, 0]
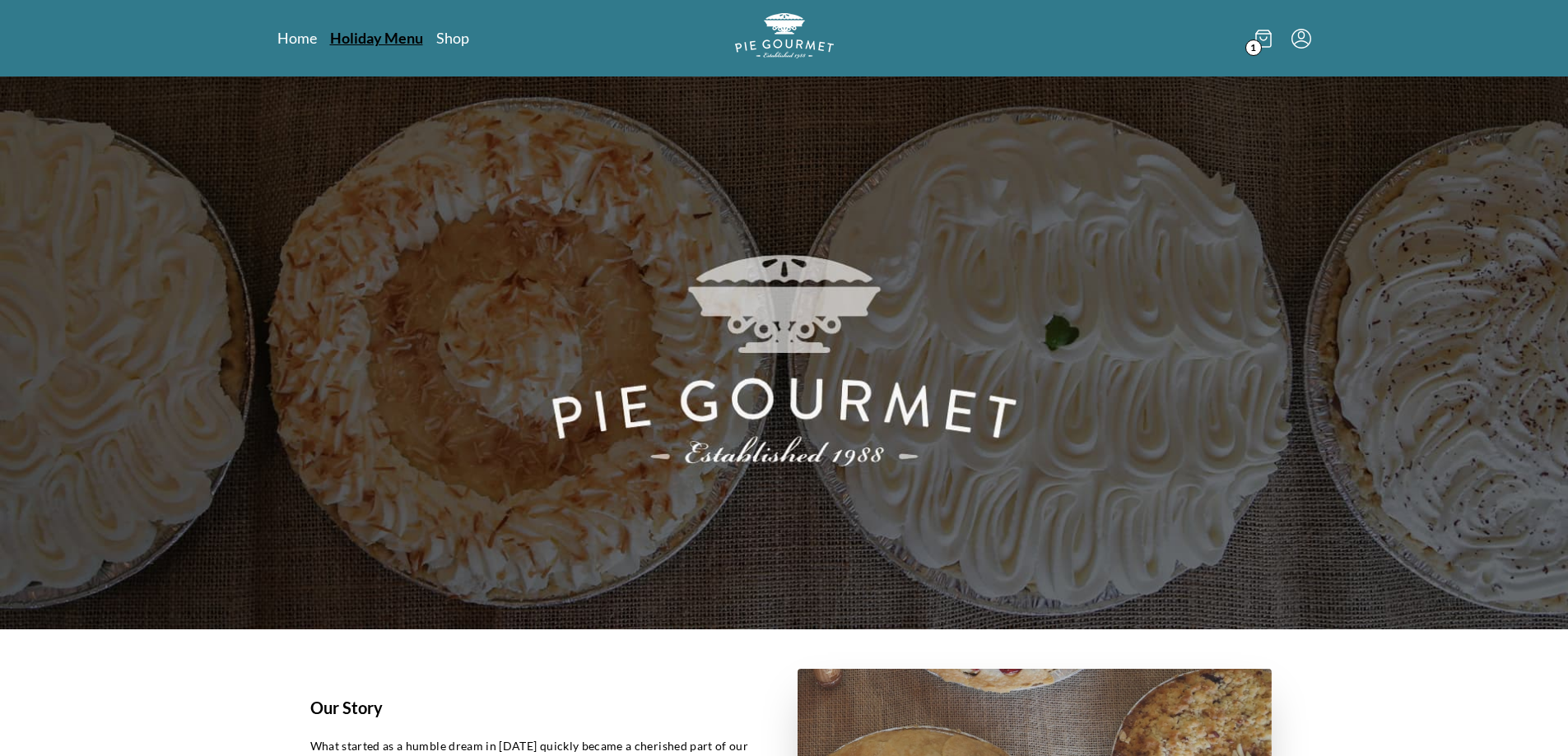
click at [362, 41] on link "Holiday Menu" at bounding box center [376, 37] width 93 height 20
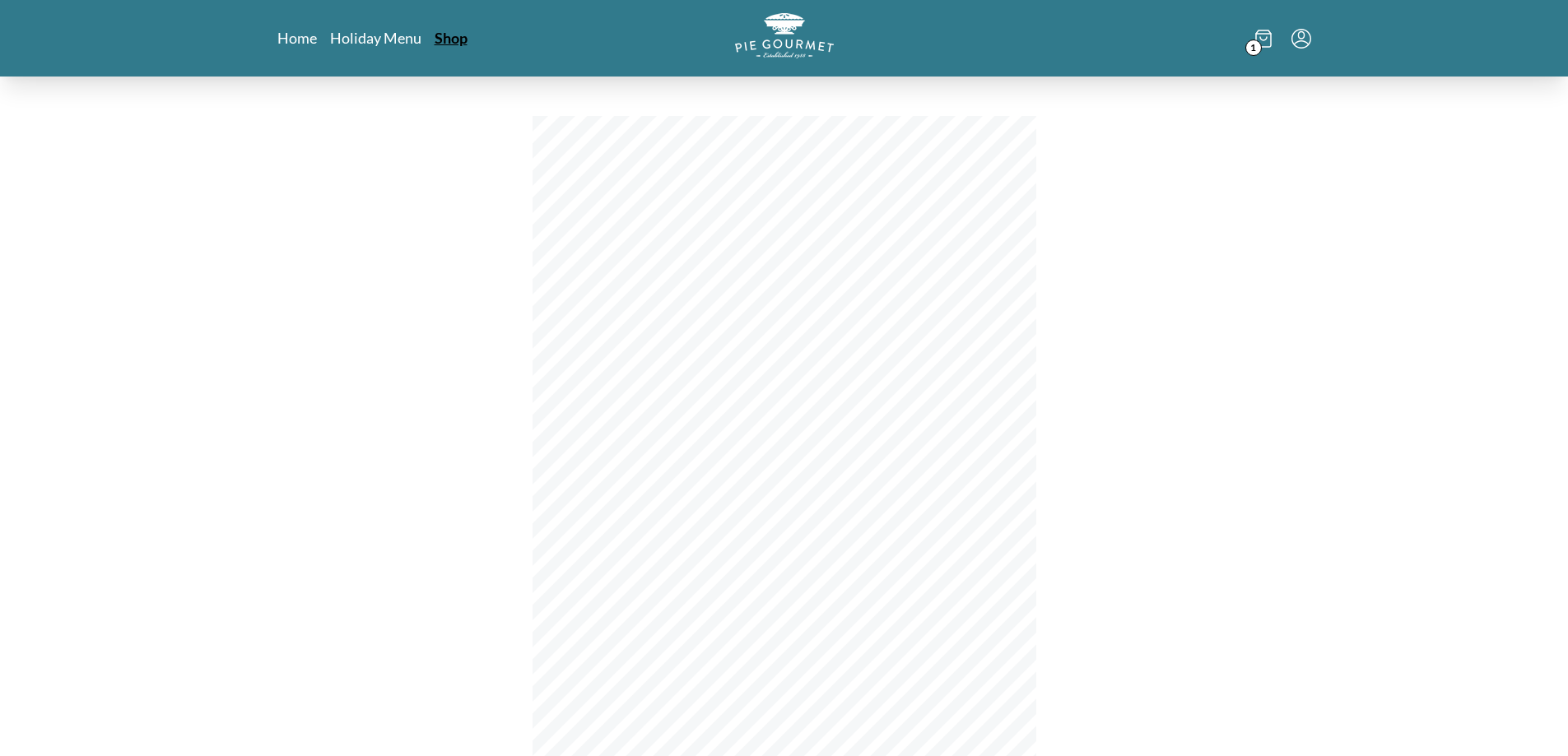
click at [458, 39] on link "Shop" at bounding box center [451, 37] width 33 height 20
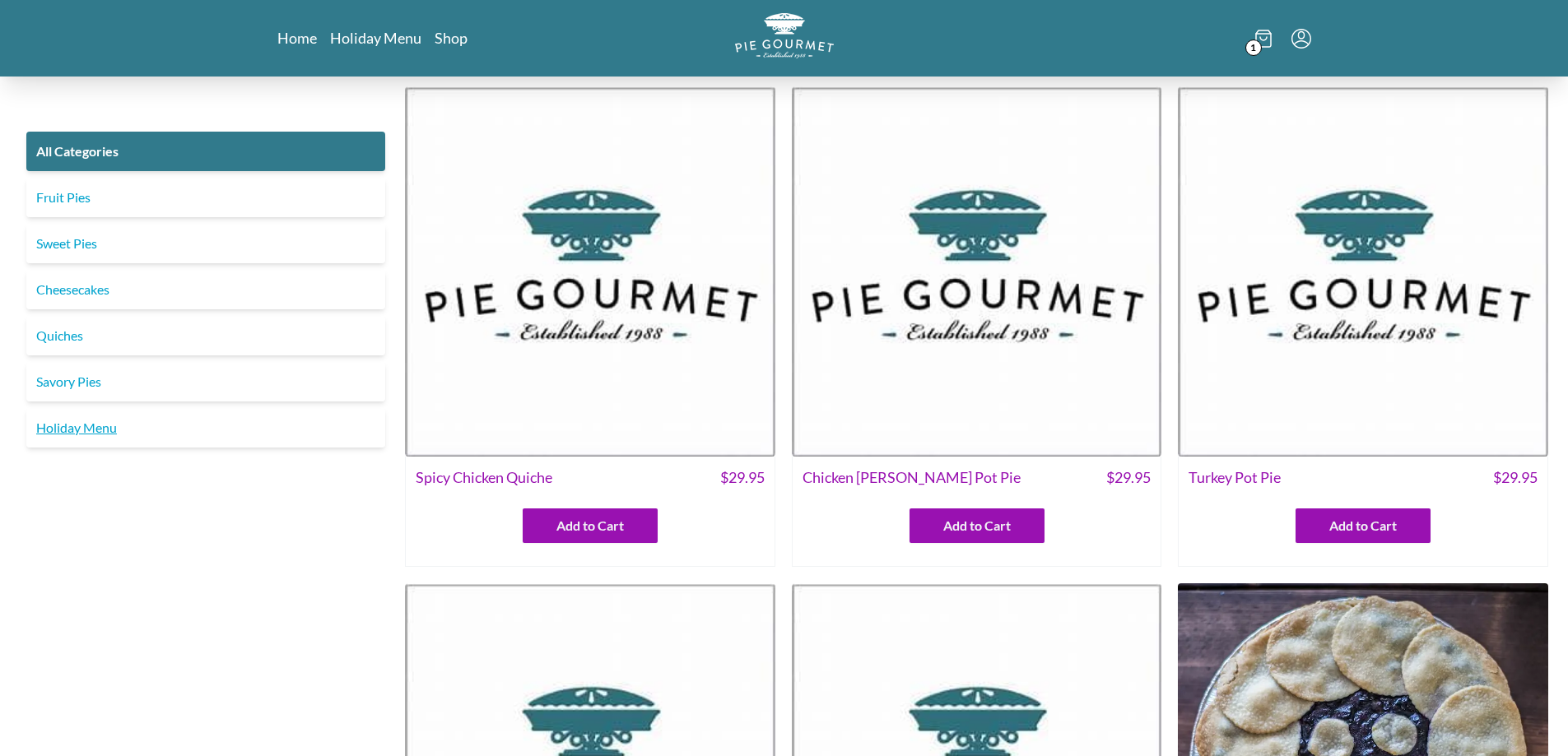
click at [97, 428] on link "Holiday Menu" at bounding box center [206, 428] width 359 height 39
